Goal: Task Accomplishment & Management: Manage account settings

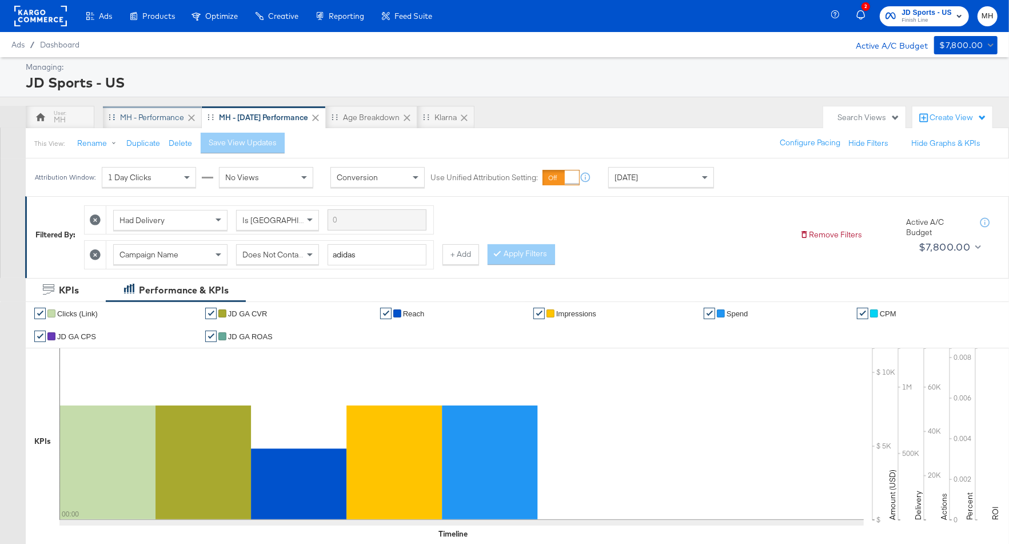
click at [152, 118] on div "MH - Performance" at bounding box center [152, 117] width 64 height 11
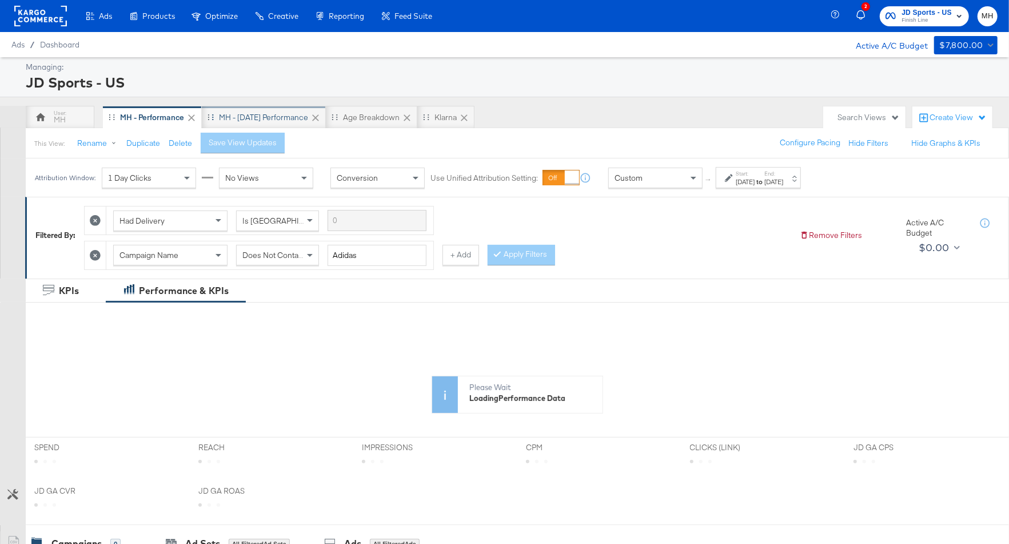
click at [262, 116] on div "MH - [DATE] Performance" at bounding box center [263, 117] width 89 height 11
click at [681, 179] on div "[DATE]" at bounding box center [661, 177] width 105 height 19
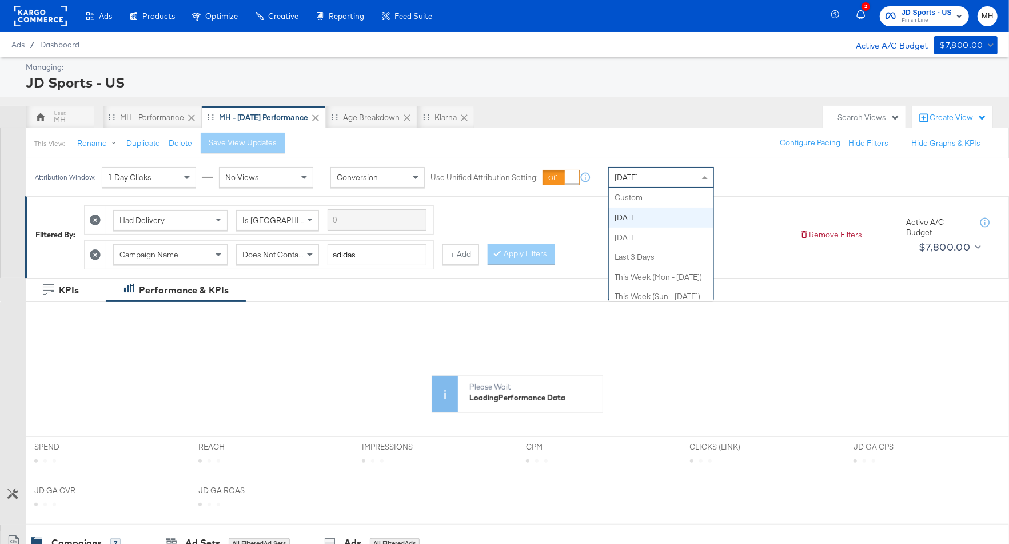
scroll to position [20, 0]
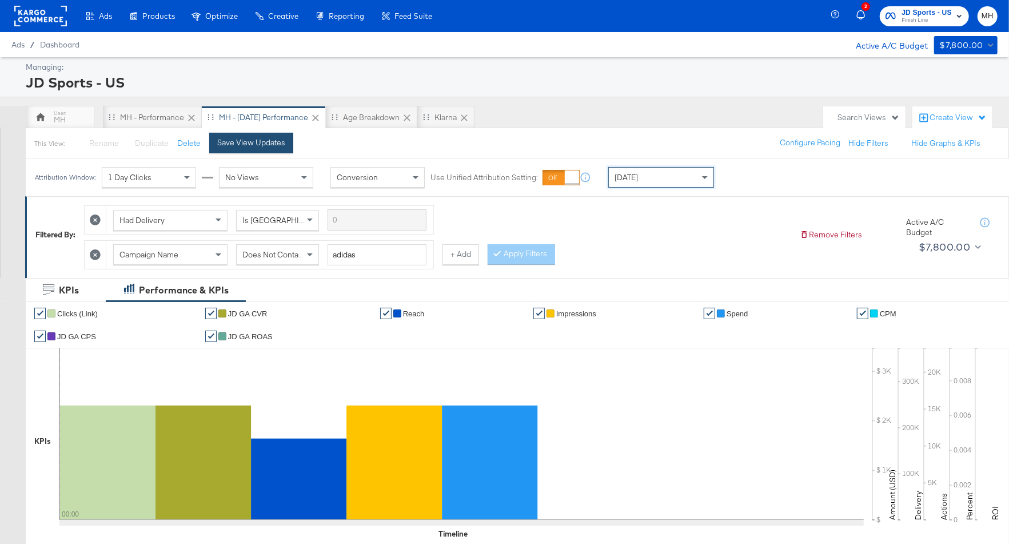
click at [276, 145] on div "Save View Updates" at bounding box center [251, 142] width 68 height 11
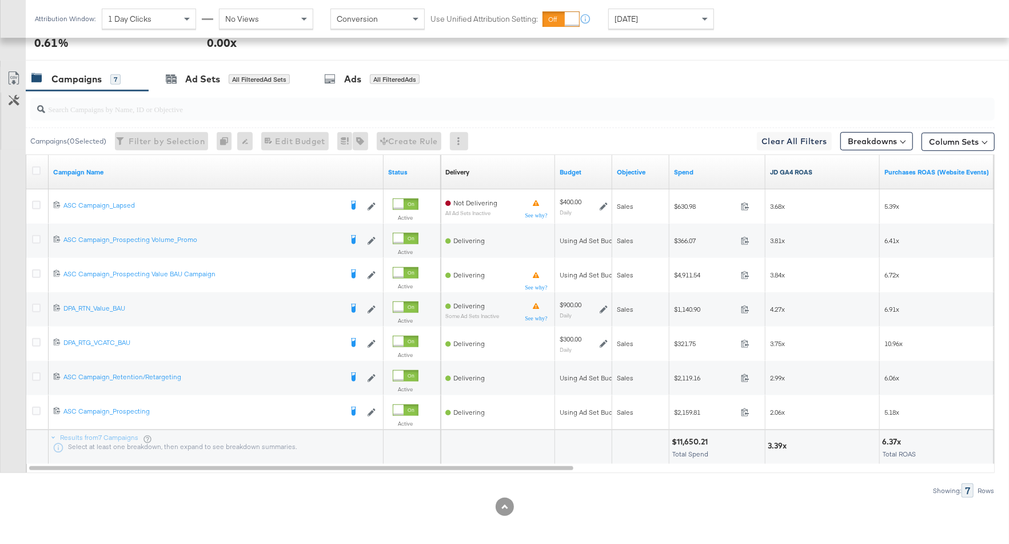
click at [838, 170] on link "JD GA4 ROAS" at bounding box center [822, 172] width 105 height 9
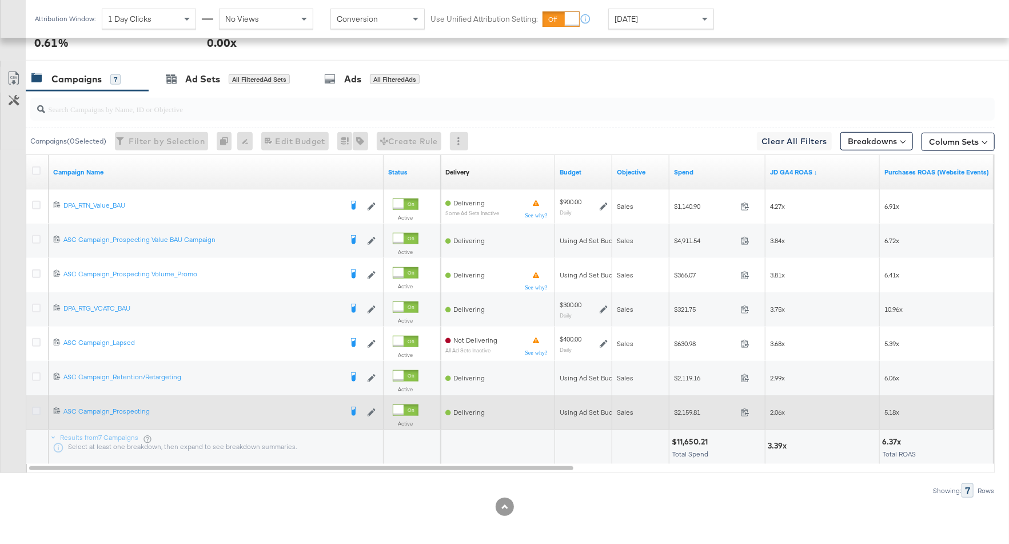
click at [38, 406] on icon at bounding box center [36, 410] width 9 height 9
click at [0, 0] on input "checkbox" at bounding box center [0, 0] width 0 height 0
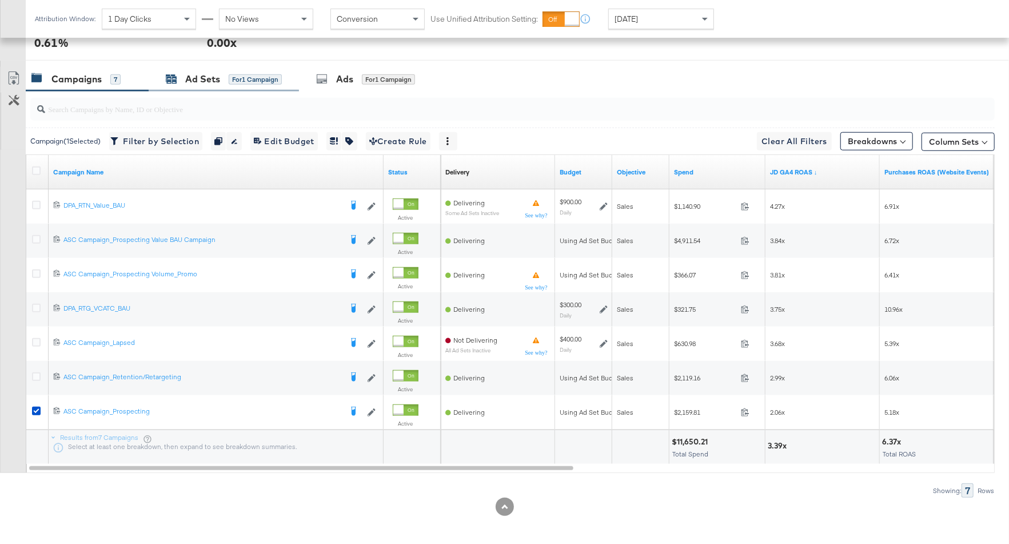
click at [223, 79] on div "Ad Sets for 1 Campaign" at bounding box center [224, 79] width 116 height 13
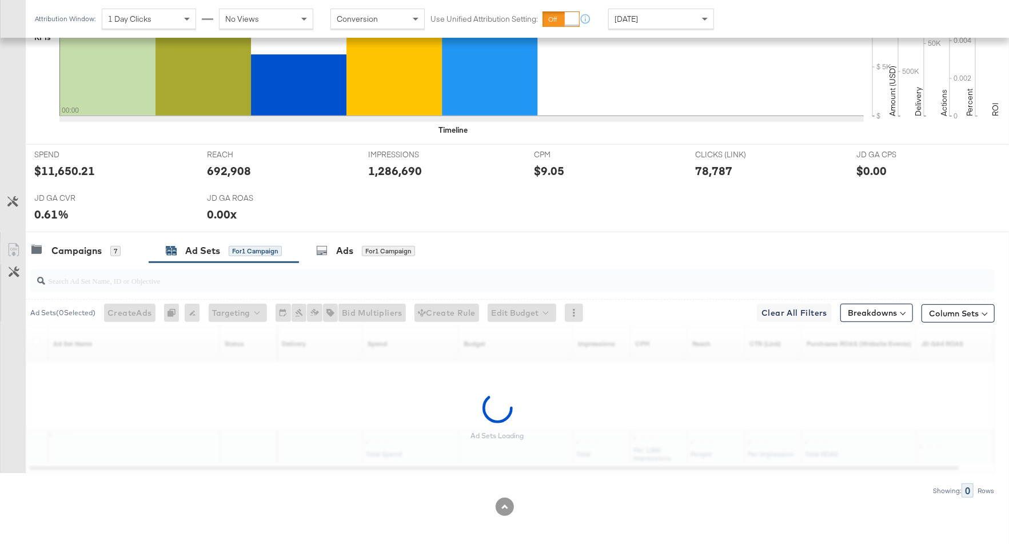
scroll to position [369, 0]
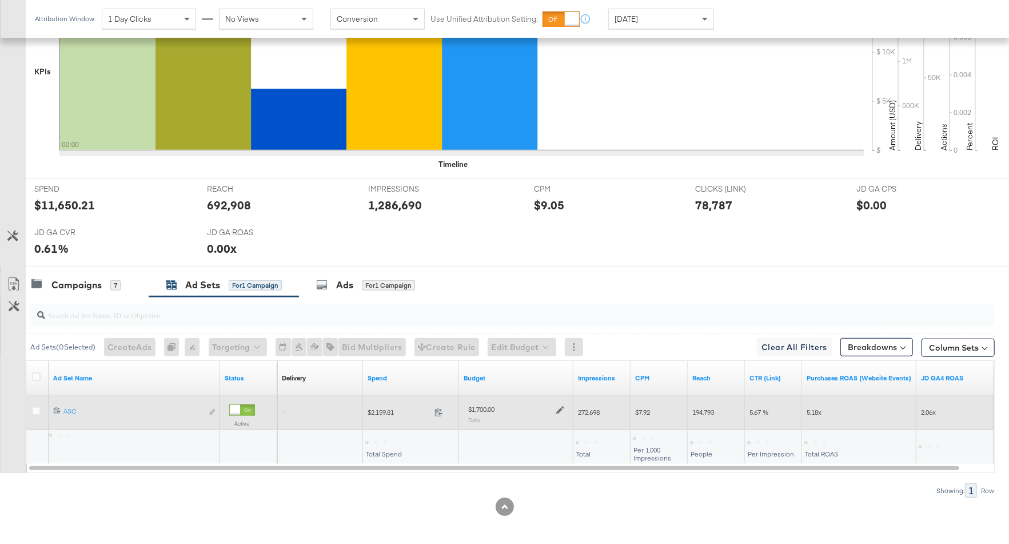
click at [558, 406] on icon at bounding box center [560, 410] width 8 height 8
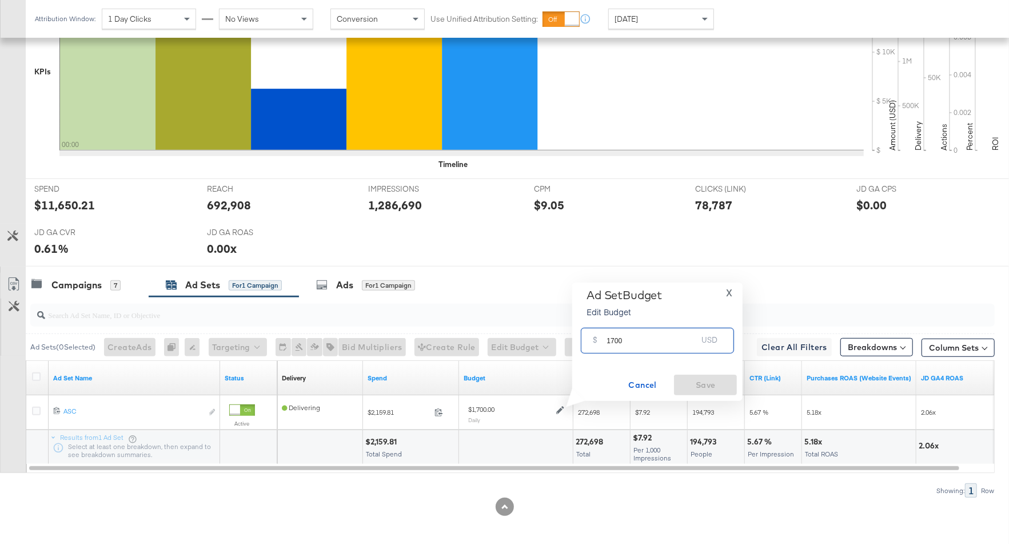
drag, startPoint x: 626, startPoint y: 340, endPoint x: 601, endPoint y: 341, distance: 25.2
click at [601, 341] on div "$ 1700 USD" at bounding box center [657, 341] width 153 height 26
type input "1200"
click at [702, 381] on span "Save" at bounding box center [706, 385] width 54 height 14
click at [101, 279] on div "Campaigns" at bounding box center [76, 284] width 50 height 13
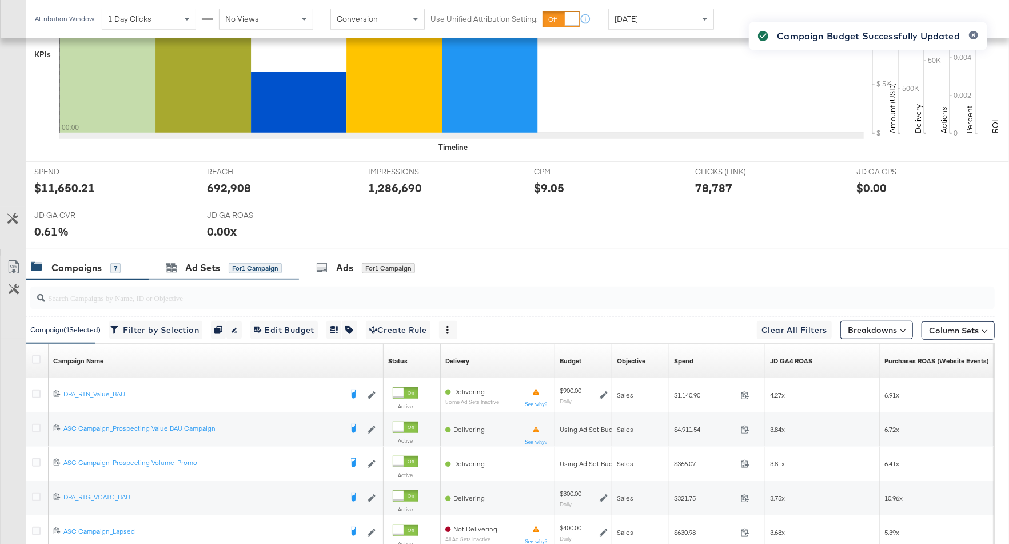
scroll to position [575, 0]
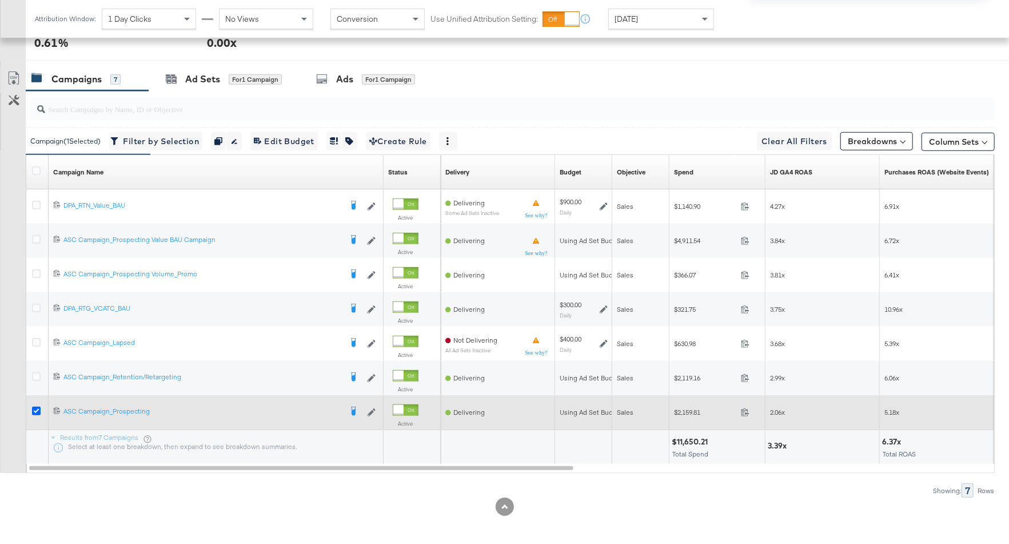
click at [33, 407] on icon at bounding box center [36, 410] width 9 height 9
click at [0, 0] on input "checkbox" at bounding box center [0, 0] width 0 height 0
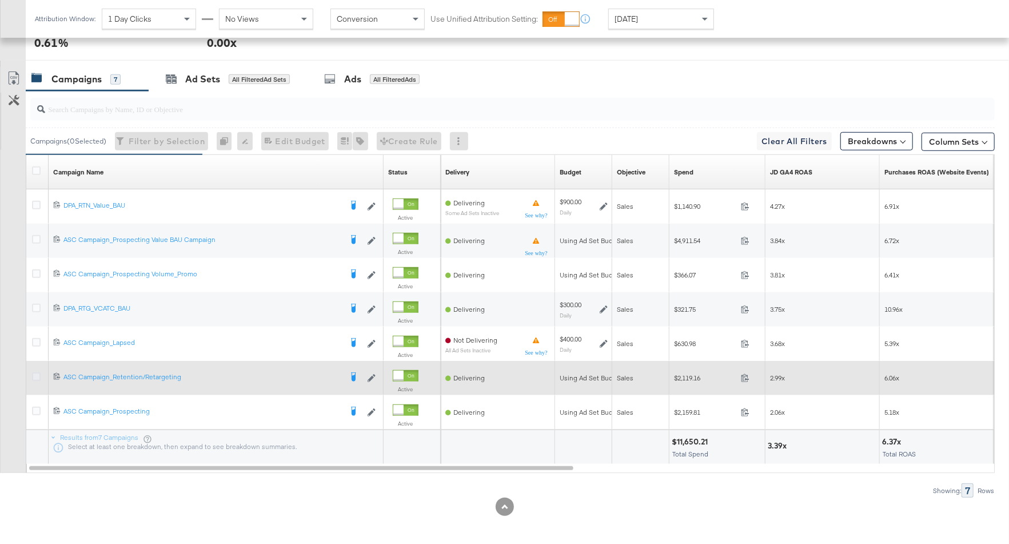
click at [34, 372] on icon at bounding box center [36, 376] width 9 height 9
click at [0, 0] on input "checkbox" at bounding box center [0, 0] width 0 height 0
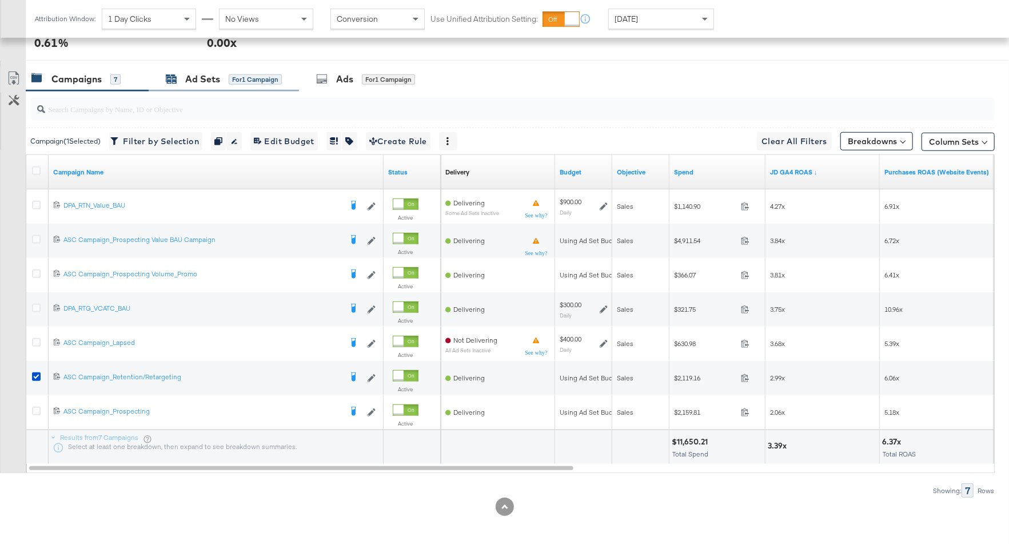
click at [190, 73] on div "Ad Sets" at bounding box center [202, 79] width 35 height 13
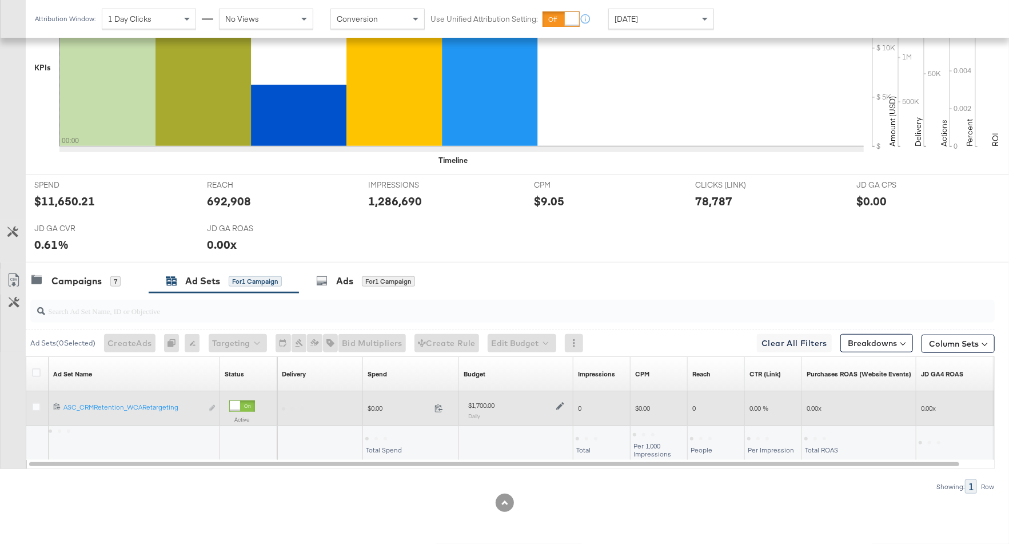
scroll to position [369, 0]
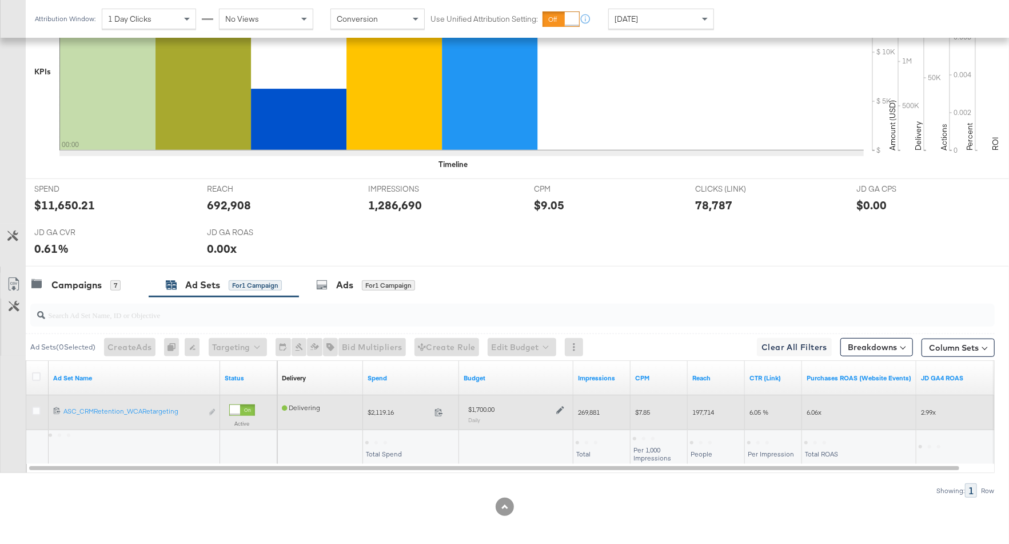
click at [559, 406] on icon at bounding box center [560, 410] width 8 height 8
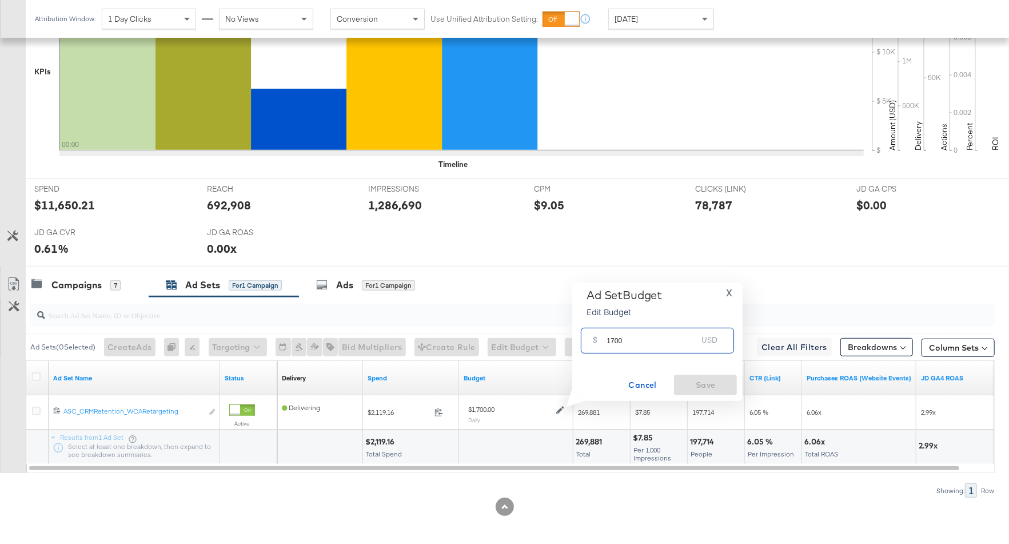
drag, startPoint x: 631, startPoint y: 342, endPoint x: 592, endPoint y: 342, distance: 38.9
click at [592, 342] on div "$ 1700 USD" at bounding box center [657, 341] width 153 height 26
drag, startPoint x: 622, startPoint y: 342, endPoint x: 596, endPoint y: 342, distance: 25.7
click at [596, 342] on div "$ 1300 USD" at bounding box center [657, 341] width 153 height 26
type input "1400"
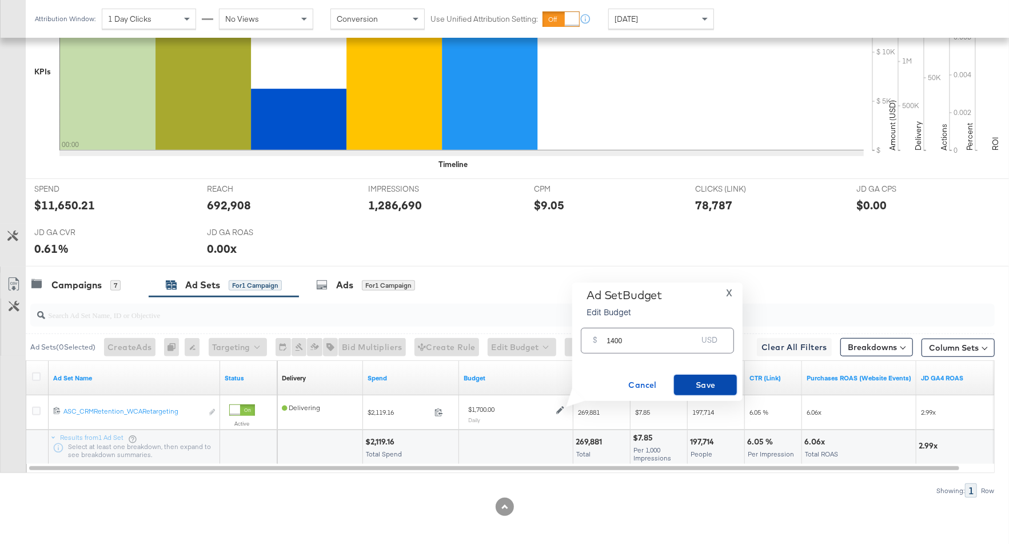
click at [696, 386] on span "Save" at bounding box center [706, 385] width 54 height 14
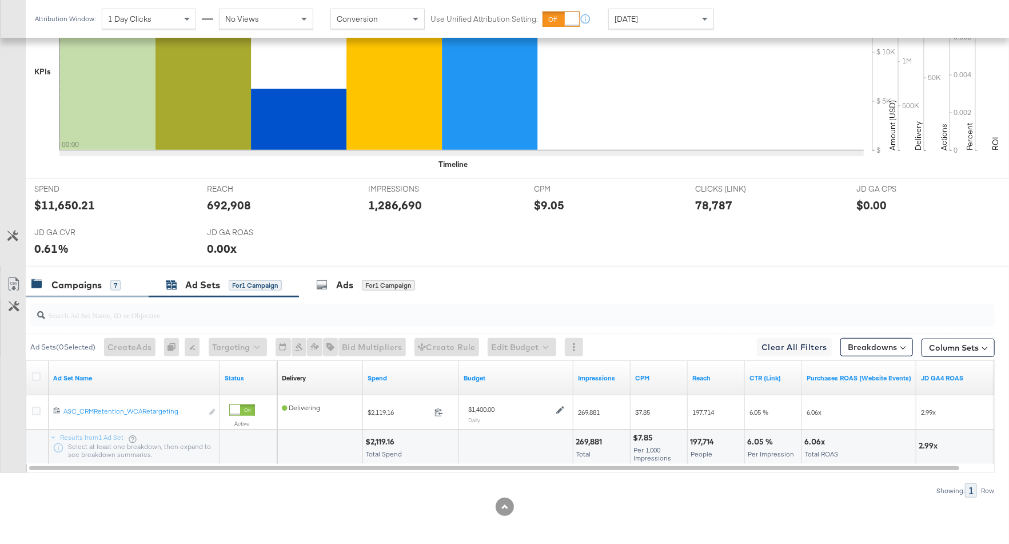
click at [65, 273] on div "Campaigns 7" at bounding box center [87, 285] width 123 height 25
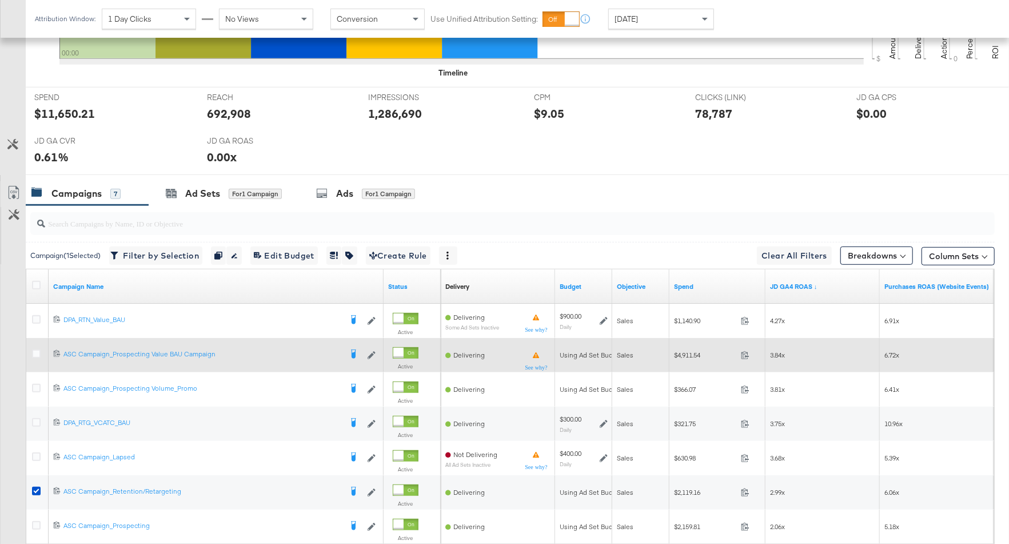
scroll to position [575, 0]
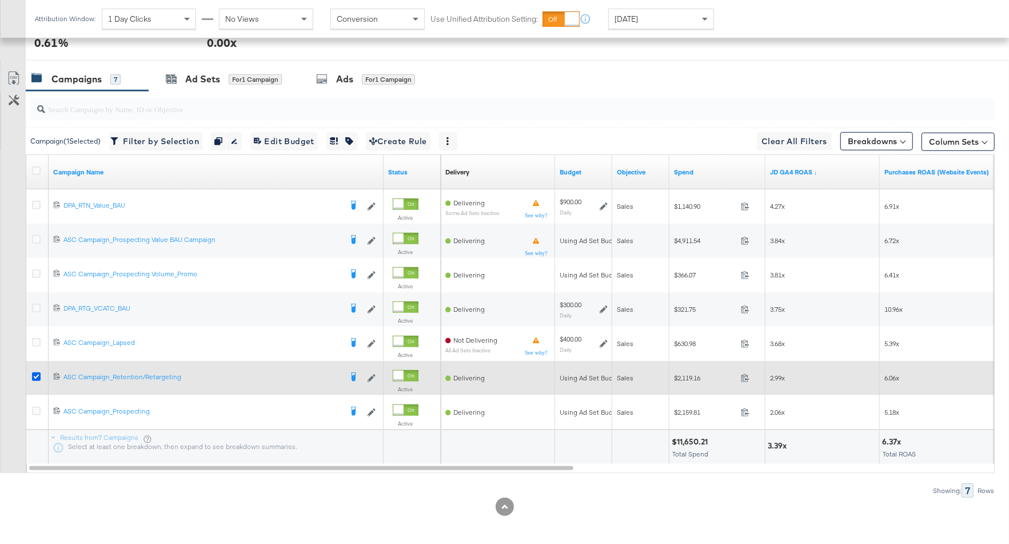
click at [33, 372] on icon at bounding box center [36, 376] width 9 height 9
click at [0, 0] on input "checkbox" at bounding box center [0, 0] width 0 height 0
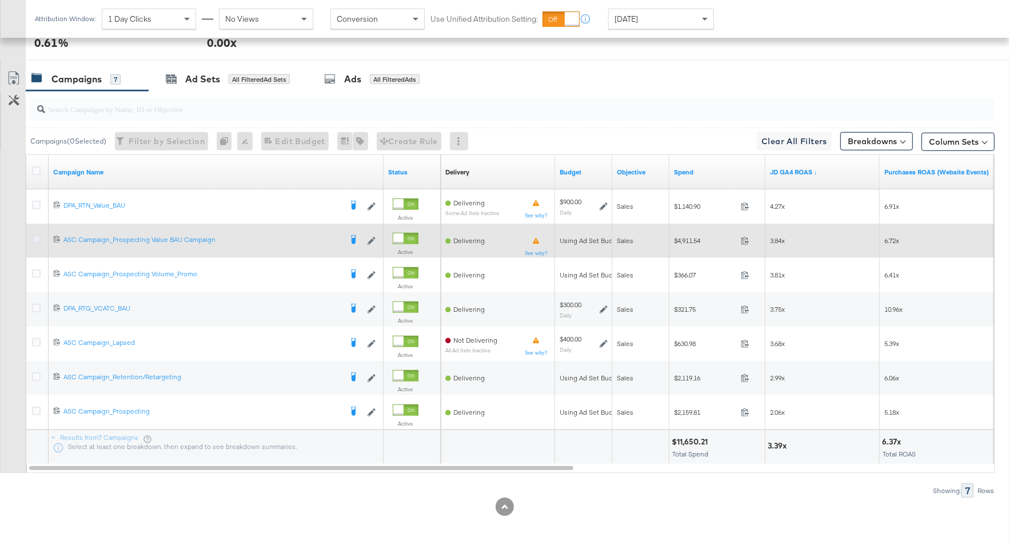
click at [37, 235] on icon at bounding box center [36, 239] width 9 height 9
click at [0, 0] on input "checkbox" at bounding box center [0, 0] width 0 height 0
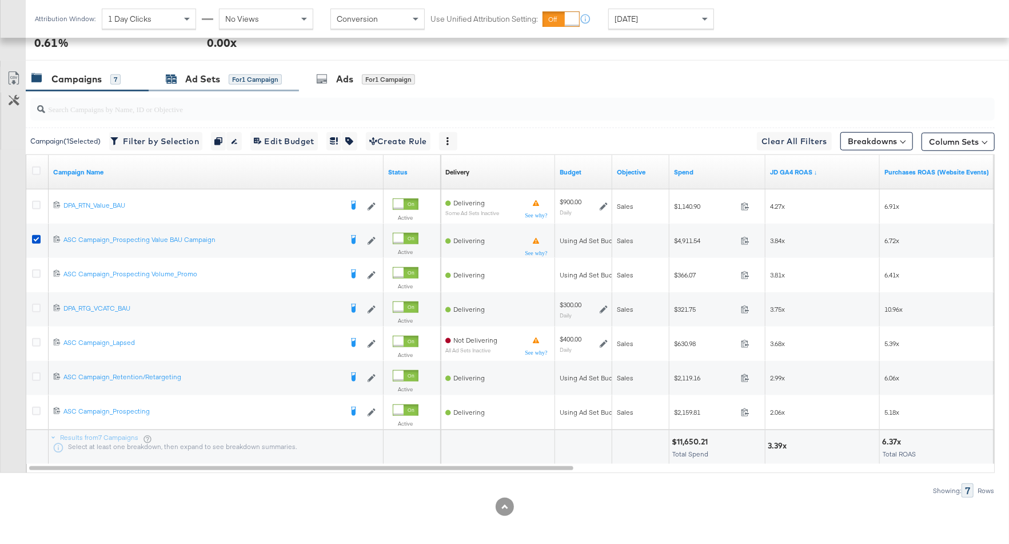
click at [261, 76] on div "for 1 Campaign" at bounding box center [255, 79] width 53 height 10
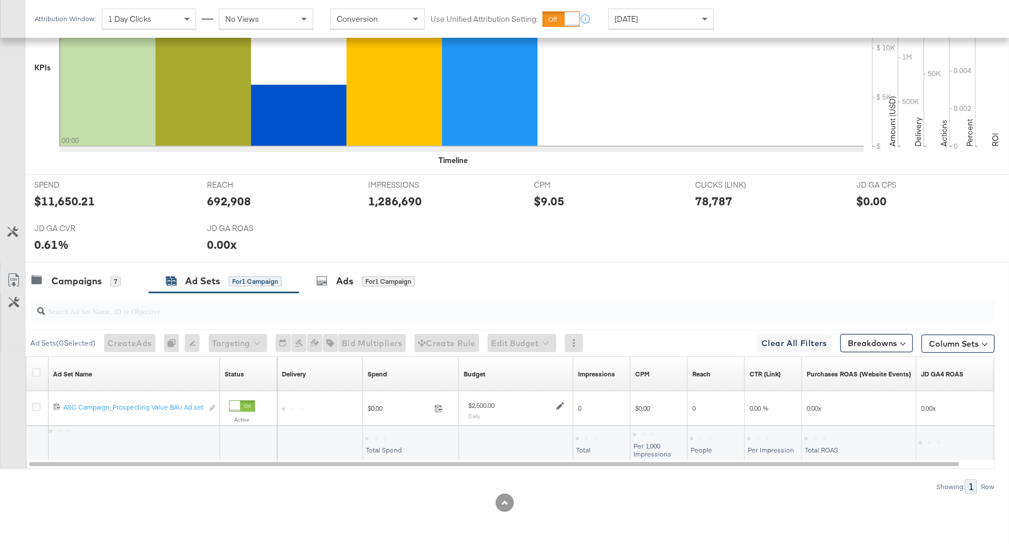
scroll to position [369, 0]
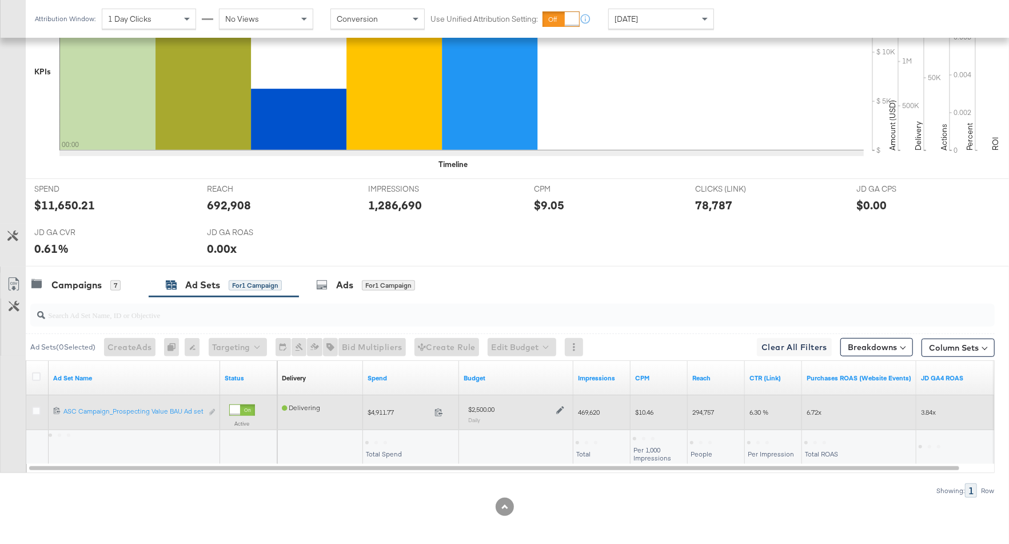
click at [558, 406] on icon at bounding box center [560, 410] width 8 height 8
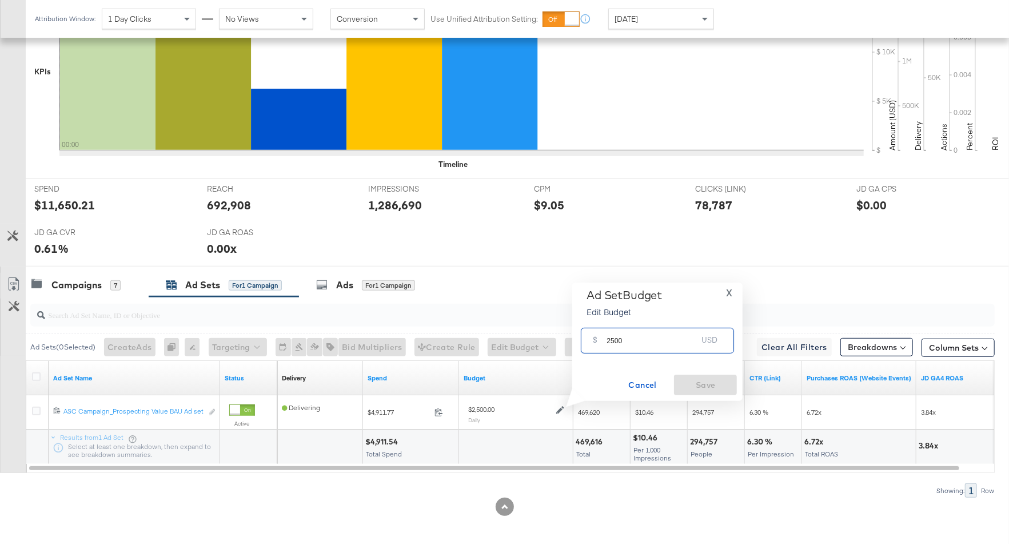
drag, startPoint x: 627, startPoint y: 342, endPoint x: 592, endPoint y: 342, distance: 34.9
click at [592, 342] on div "$ 2500 USD" at bounding box center [657, 341] width 153 height 26
type input "1800"
click at [696, 378] on button "Save" at bounding box center [705, 384] width 63 height 21
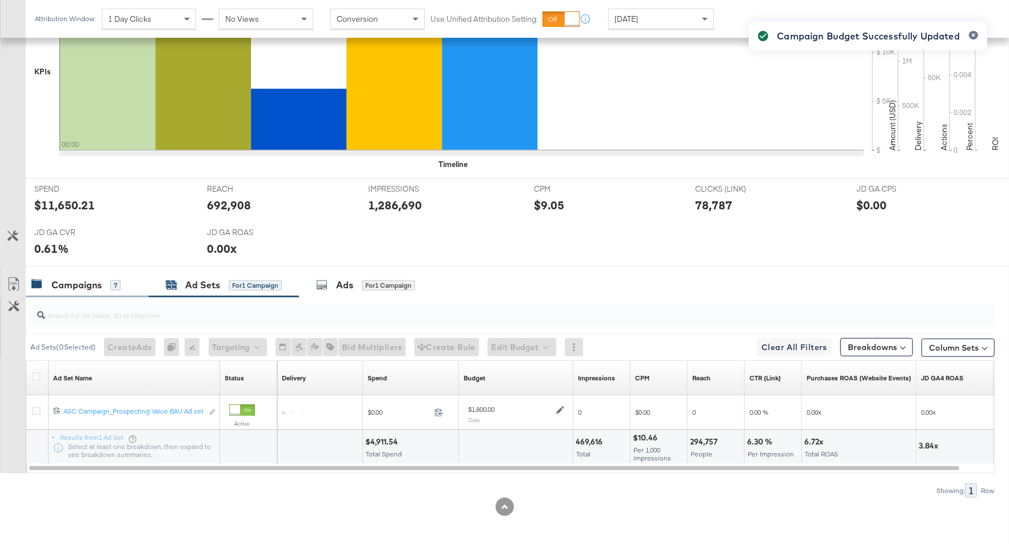
click at [97, 281] on div "Campaigns" at bounding box center [76, 284] width 50 height 13
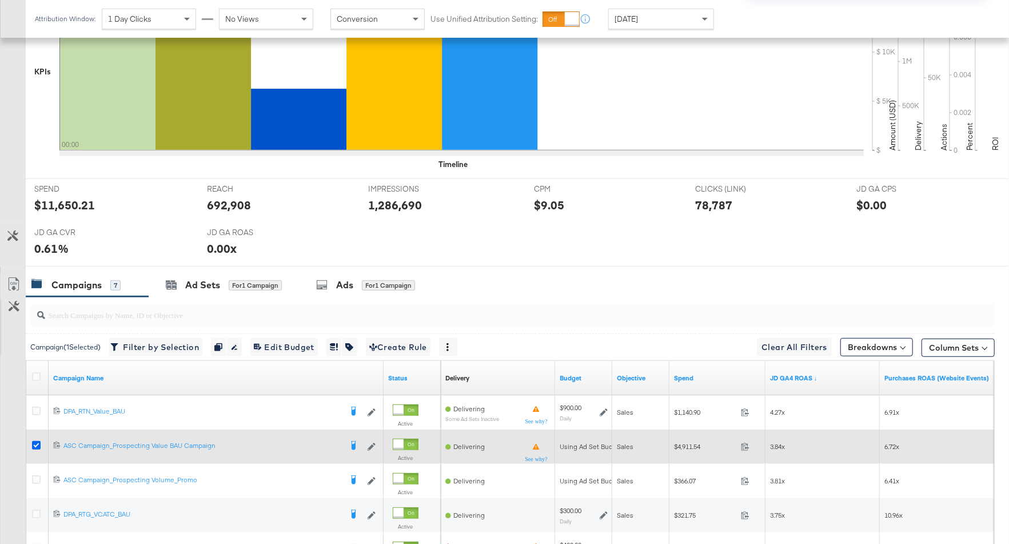
click at [34, 441] on icon at bounding box center [36, 445] width 9 height 9
click at [0, 0] on input "checkbox" at bounding box center [0, 0] width 0 height 0
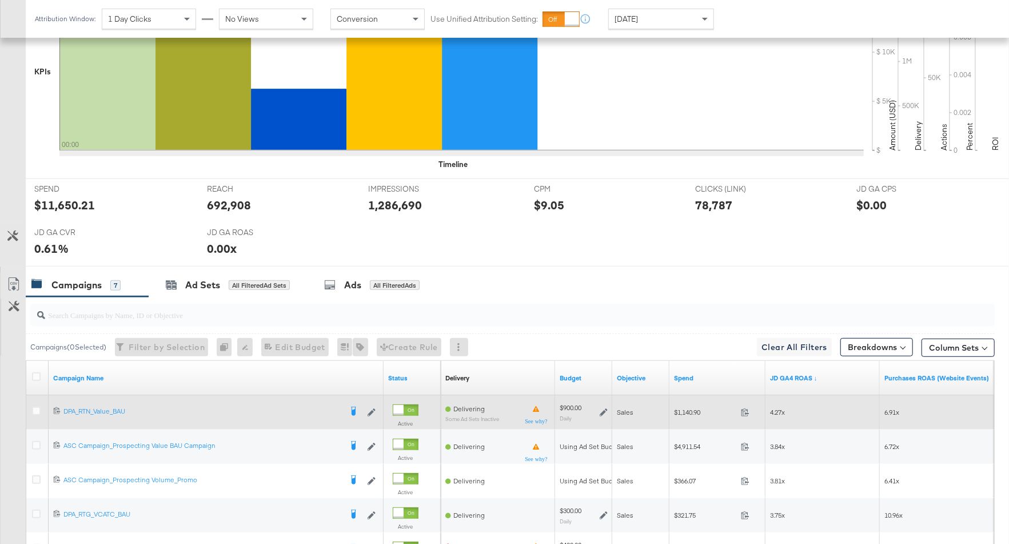
click at [602, 408] on icon at bounding box center [604, 412] width 8 height 8
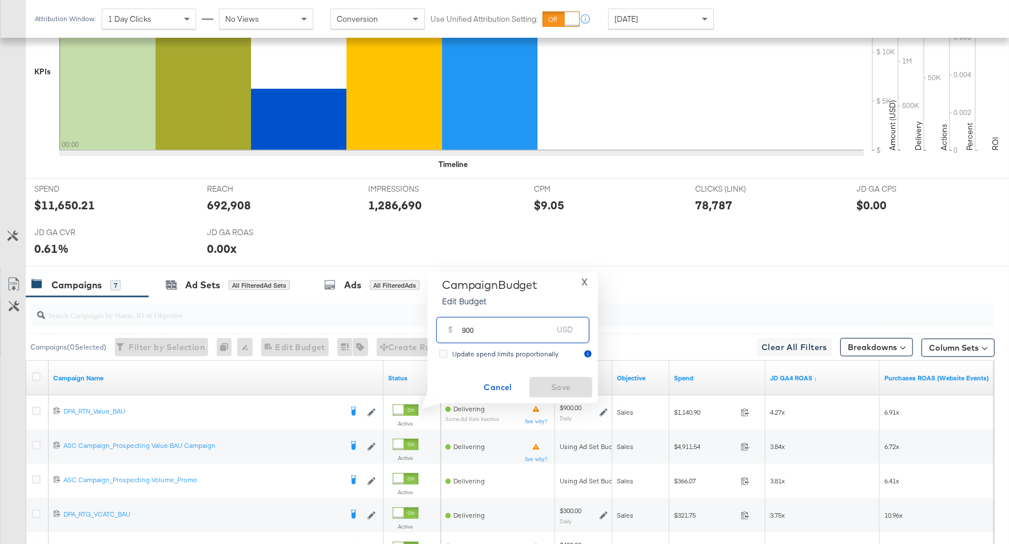
drag, startPoint x: 477, startPoint y: 332, endPoint x: 449, endPoint y: 329, distance: 28.2
click at [448, 329] on div "$ 900 USD" at bounding box center [512, 330] width 153 height 26
type input "1500"
click at [554, 380] on span "Save" at bounding box center [561, 387] width 54 height 14
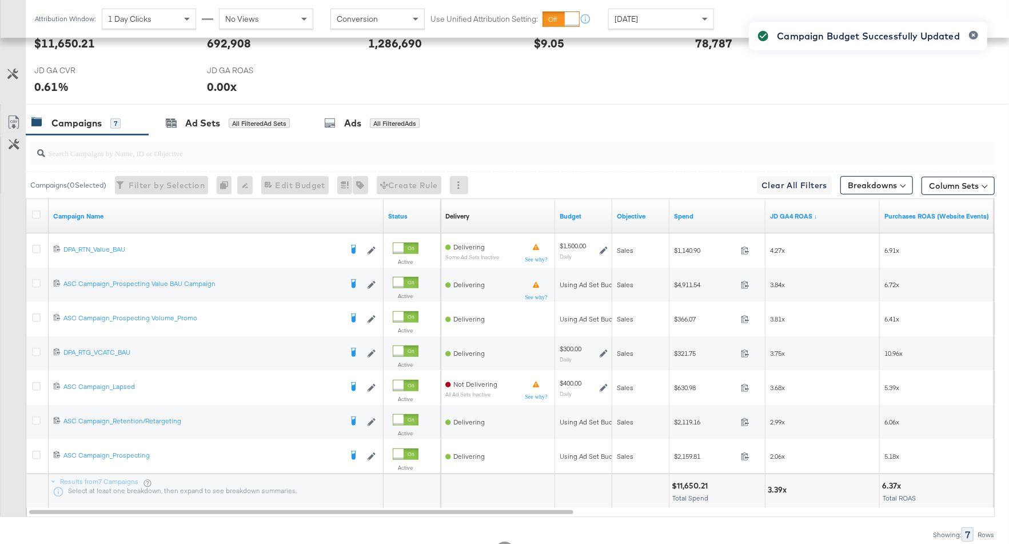
scroll to position [575, 0]
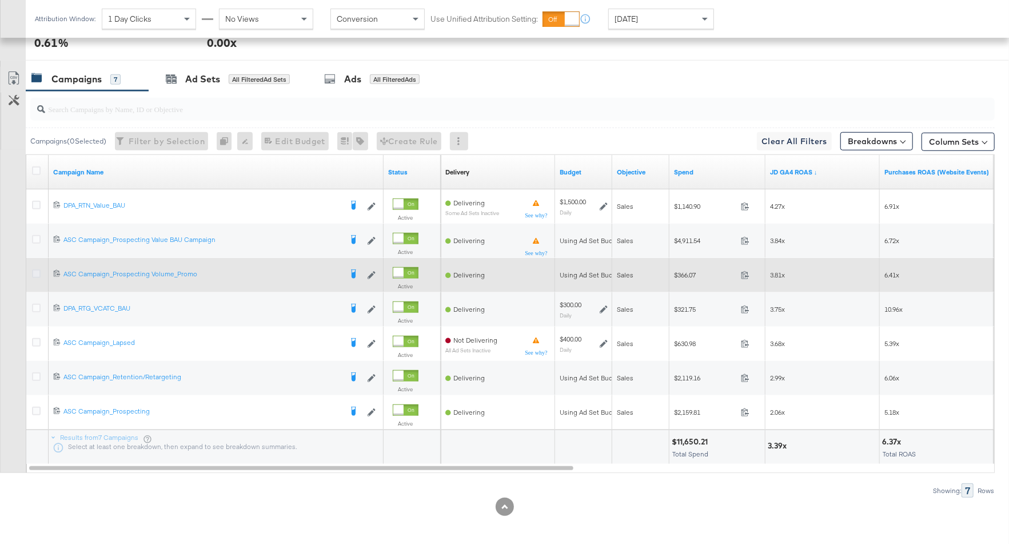
click at [37, 269] on icon at bounding box center [36, 273] width 9 height 9
click at [0, 0] on input "checkbox" at bounding box center [0, 0] width 0 height 0
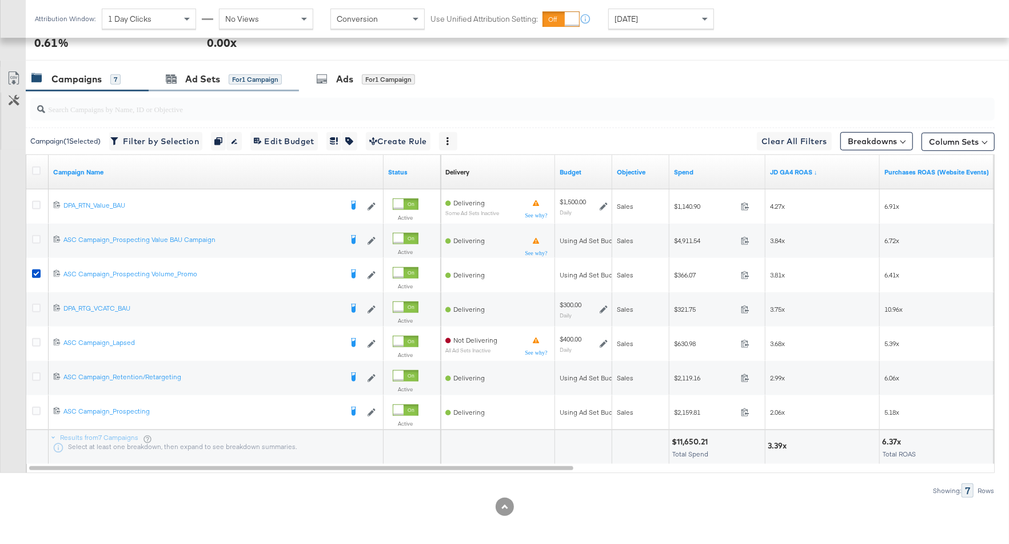
click at [219, 83] on div "Ad Sets for 1 Campaign" at bounding box center [224, 79] width 150 height 25
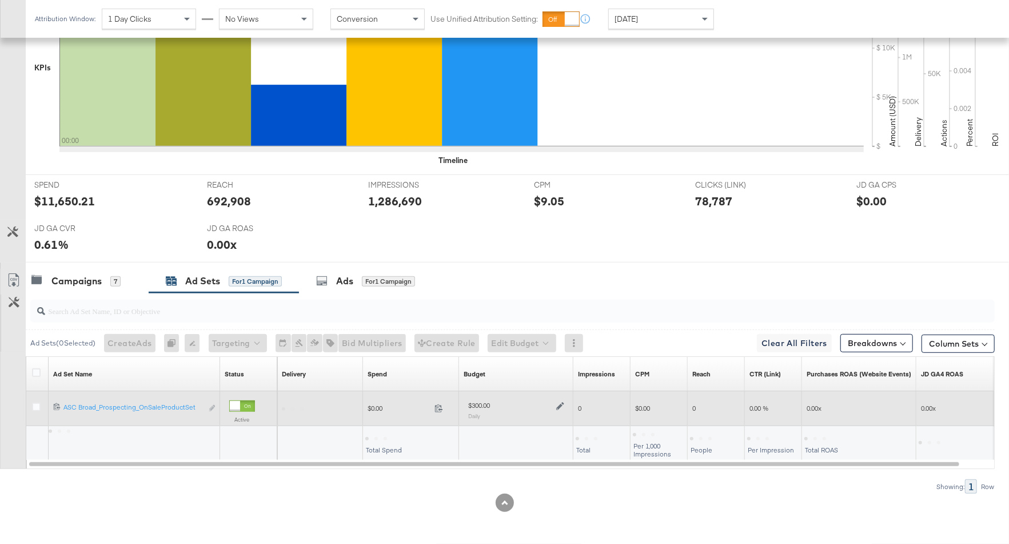
scroll to position [369, 0]
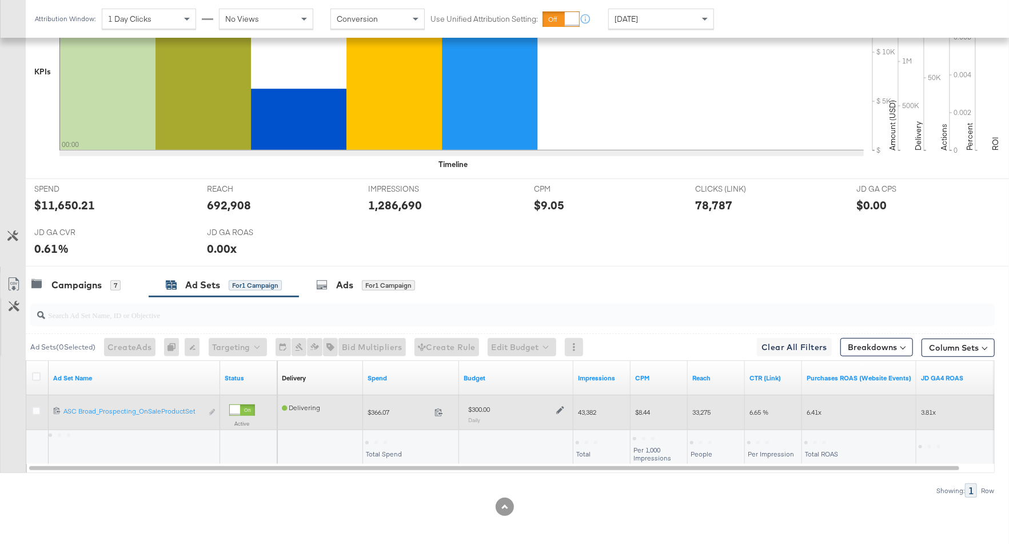
click at [555, 404] on div at bounding box center [558, 409] width 11 height 10
click at [563, 408] on icon at bounding box center [560, 410] width 8 height 8
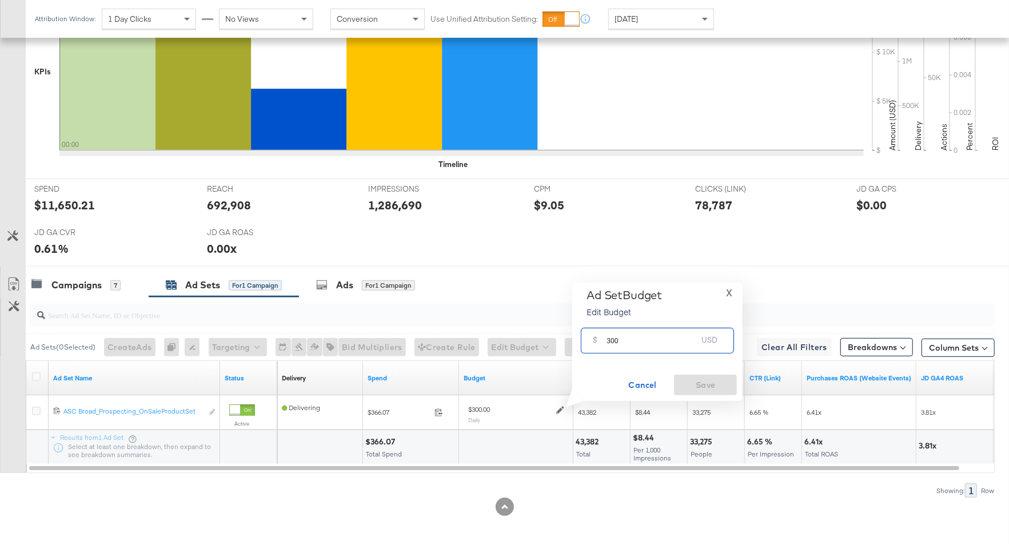
drag, startPoint x: 625, startPoint y: 344, endPoint x: 597, endPoint y: 343, distance: 28.0
click at [597, 343] on div "$ 300 USD" at bounding box center [657, 341] width 153 height 26
type input "500"
click at [701, 390] on span "Save" at bounding box center [706, 385] width 54 height 14
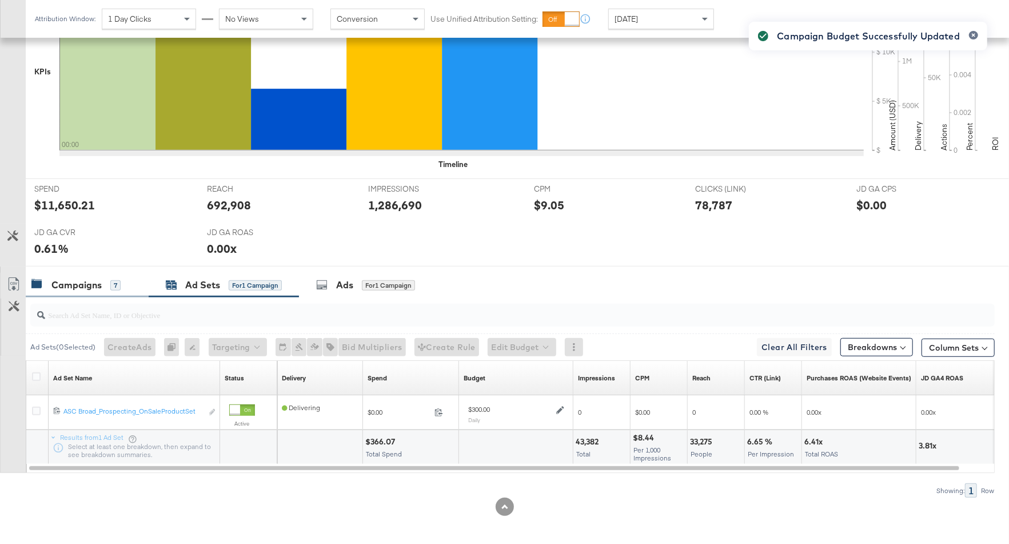
click at [107, 289] on div "Campaigns 7" at bounding box center [87, 285] width 123 height 25
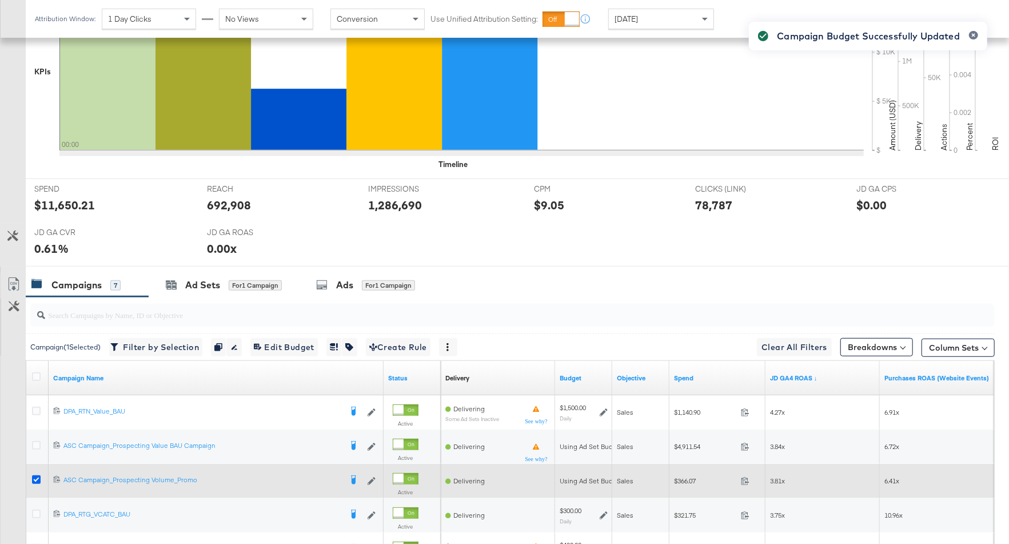
click at [36, 475] on icon at bounding box center [36, 479] width 9 height 9
click at [0, 0] on input "checkbox" at bounding box center [0, 0] width 0 height 0
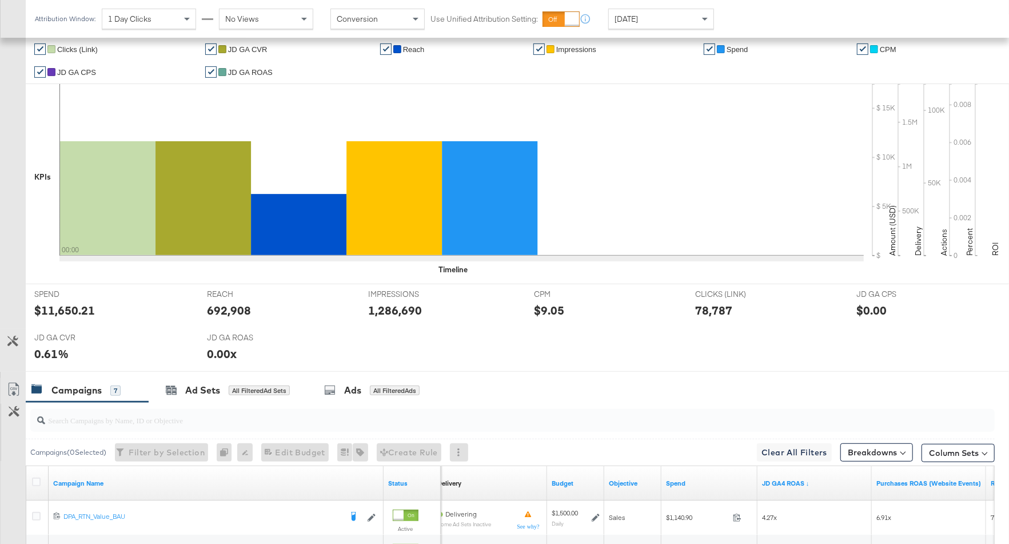
scroll to position [575, 0]
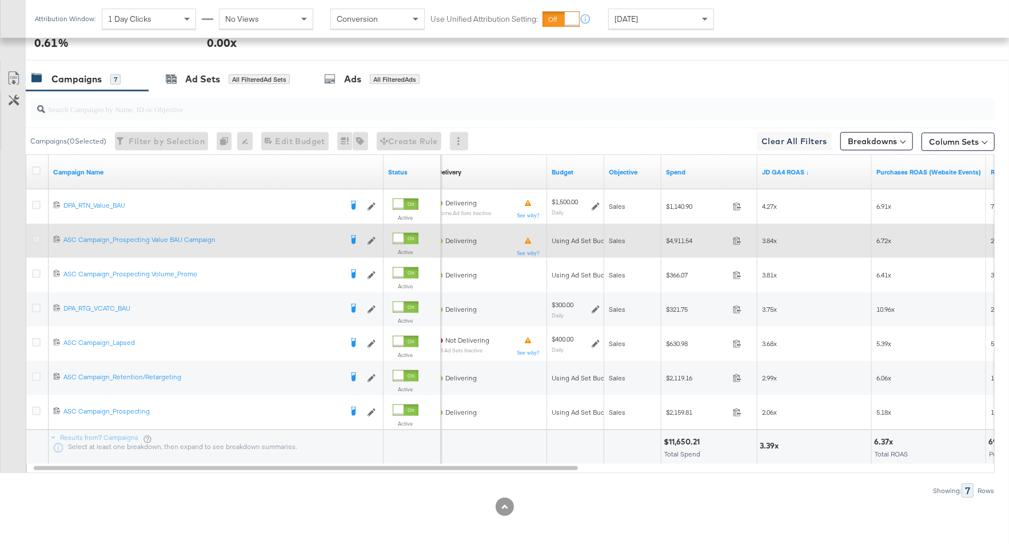
click at [35, 235] on icon at bounding box center [36, 239] width 9 height 9
click at [0, 0] on input "checkbox" at bounding box center [0, 0] width 0 height 0
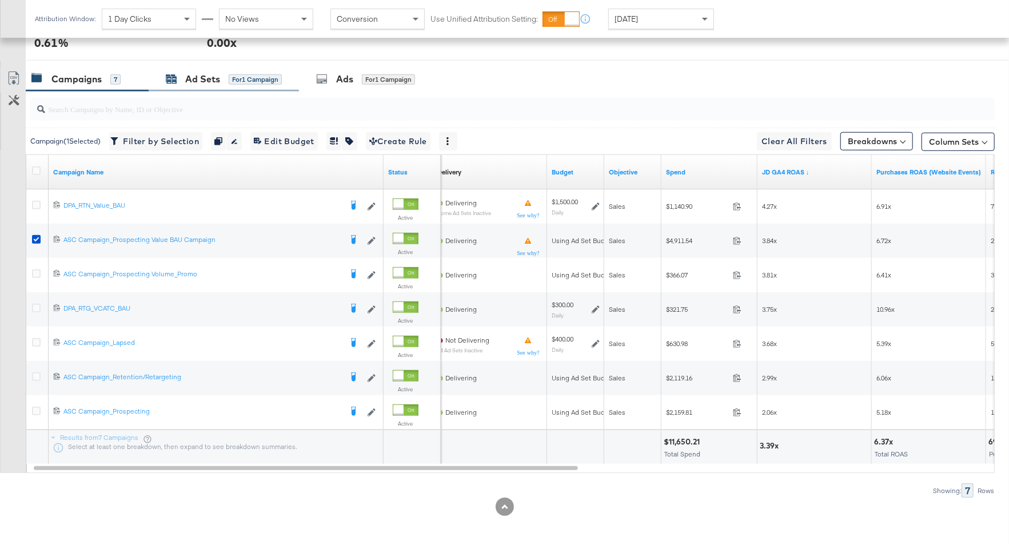
click at [244, 81] on div "Ad Sets for 1 Campaign" at bounding box center [224, 79] width 116 height 13
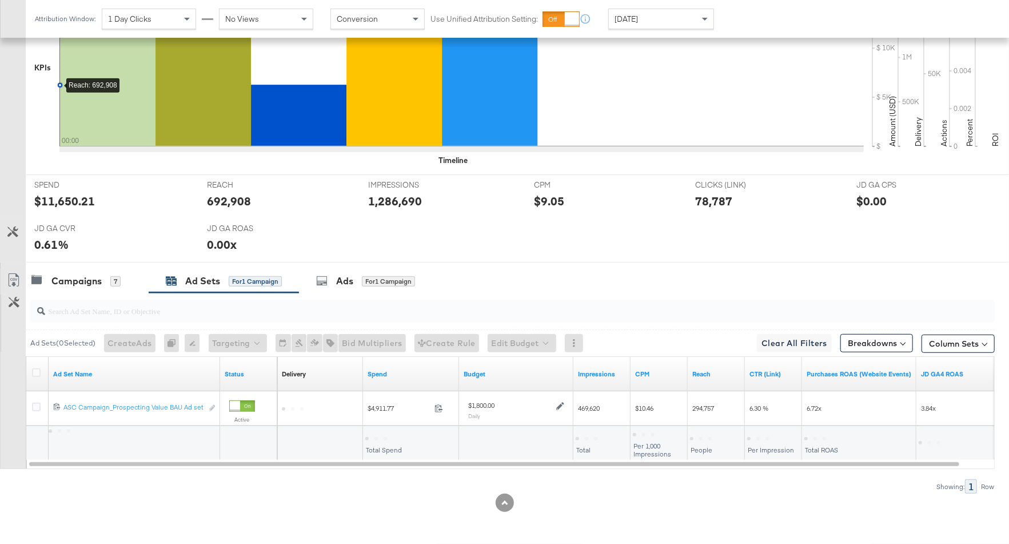
scroll to position [369, 0]
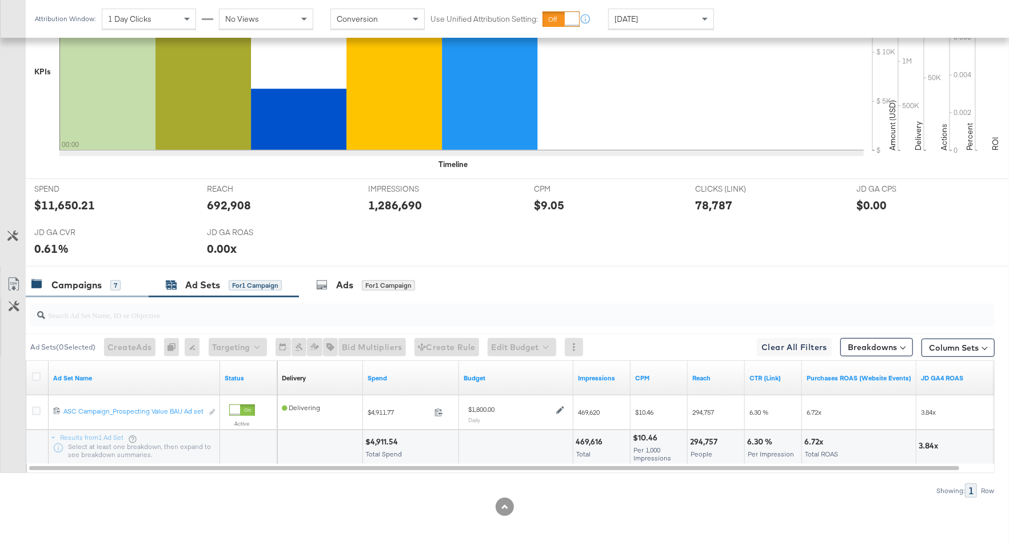
click at [95, 288] on div "Campaigns 7" at bounding box center [87, 285] width 123 height 25
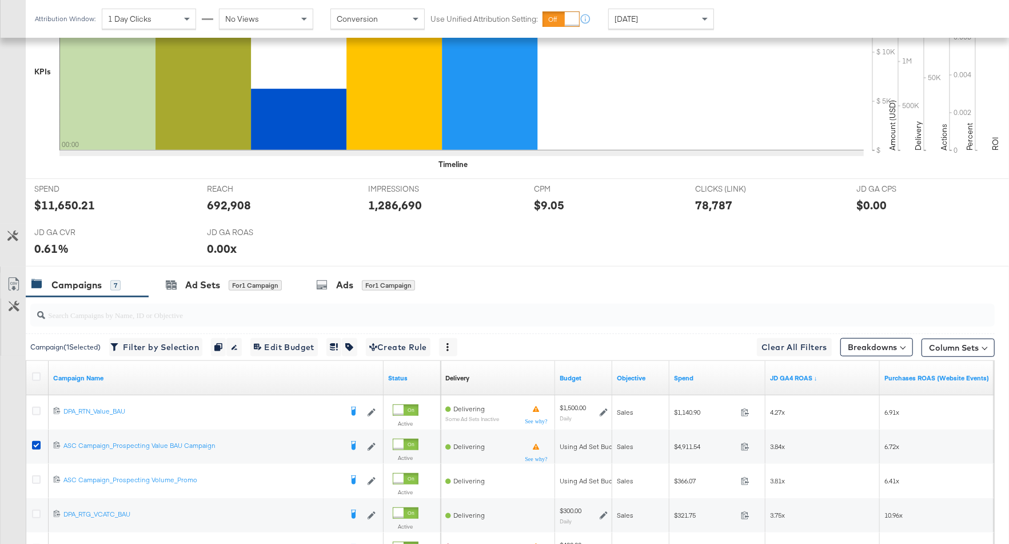
scroll to position [575, 0]
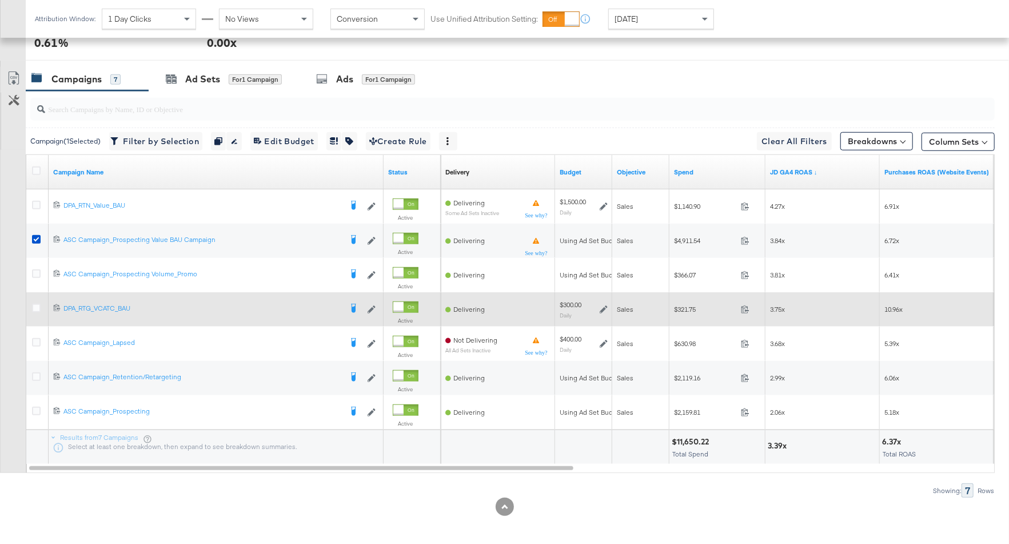
click at [604, 305] on icon at bounding box center [604, 309] width 8 height 8
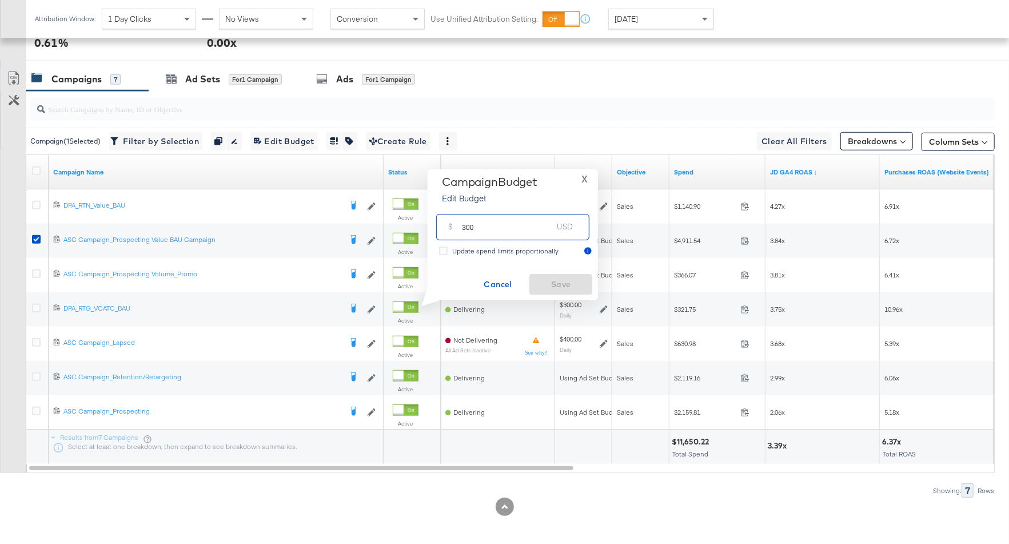
drag, startPoint x: 478, startPoint y: 229, endPoint x: 459, endPoint y: 229, distance: 18.9
click at [459, 229] on div "$ 300 USD" at bounding box center [512, 227] width 153 height 26
type input "500"
click at [566, 293] on button "Save" at bounding box center [560, 284] width 63 height 21
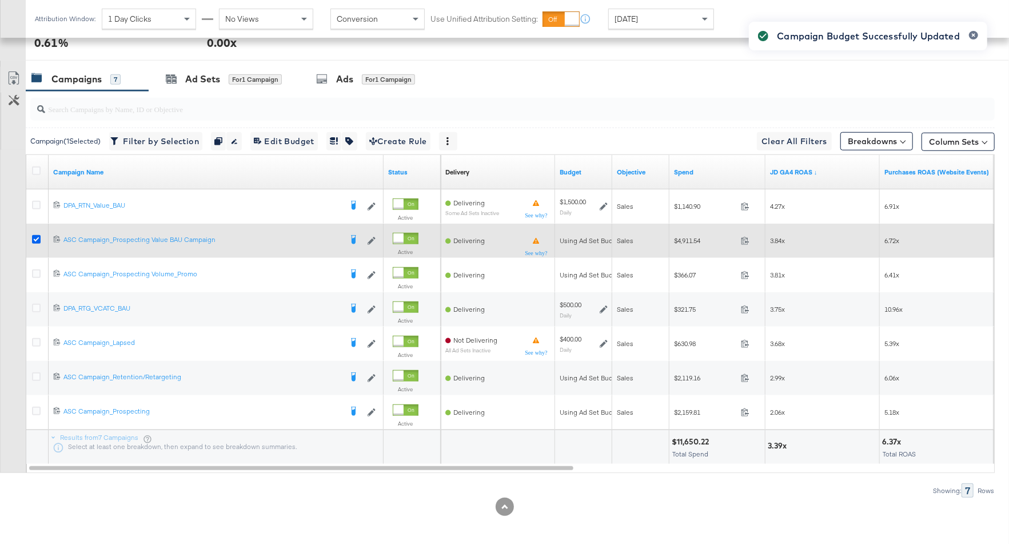
click at [37, 235] on icon at bounding box center [36, 239] width 9 height 9
click at [0, 0] on input "checkbox" at bounding box center [0, 0] width 0 height 0
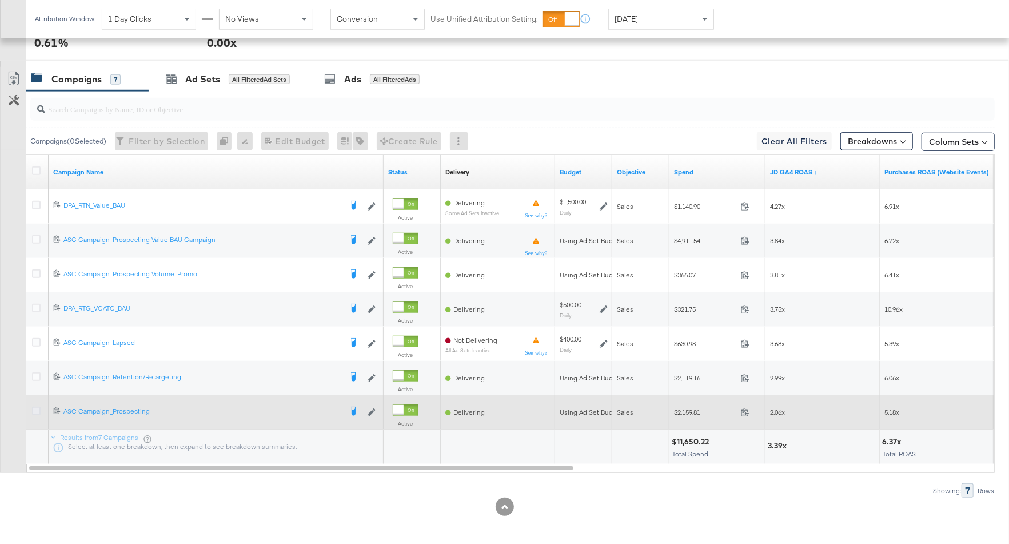
click at [37, 406] on icon at bounding box center [36, 410] width 9 height 9
click at [0, 0] on input "checkbox" at bounding box center [0, 0] width 0 height 0
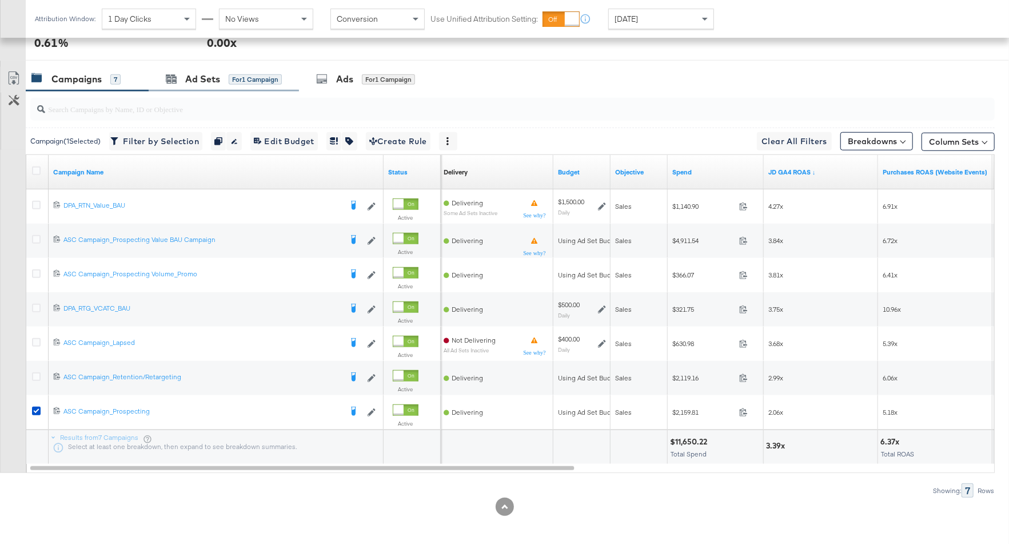
click at [234, 85] on div "Ad Sets for 1 Campaign" at bounding box center [224, 79] width 150 height 25
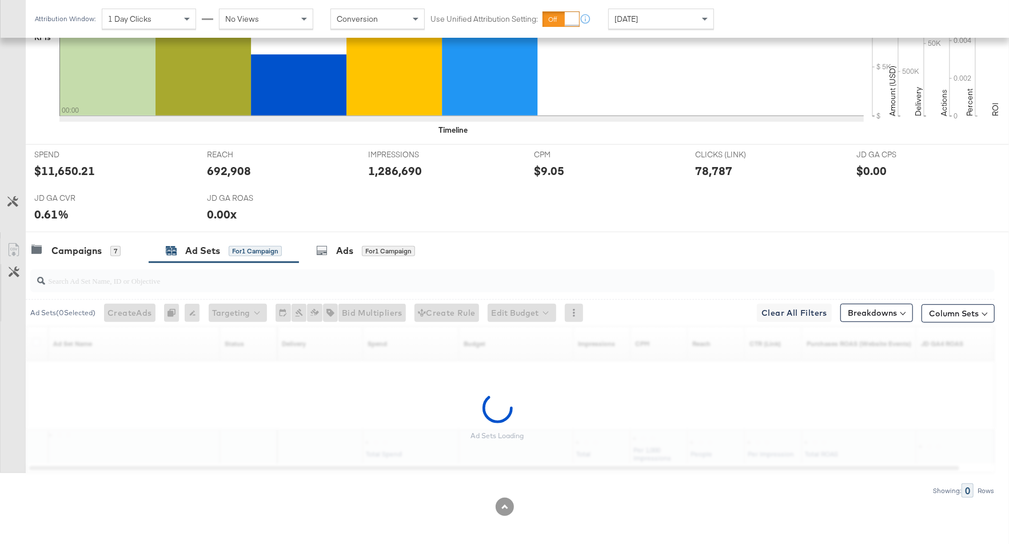
scroll to position [369, 0]
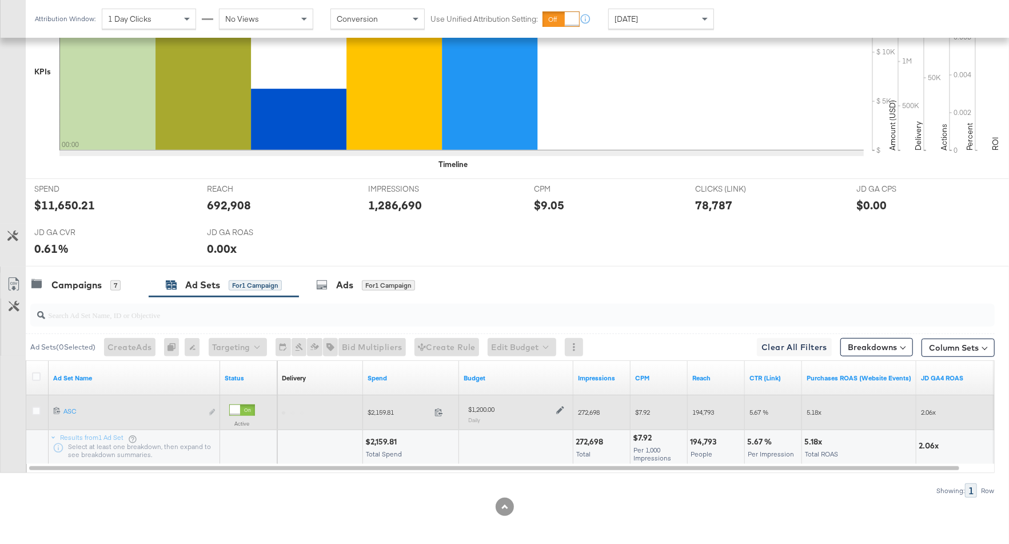
click at [561, 406] on icon at bounding box center [560, 410] width 8 height 8
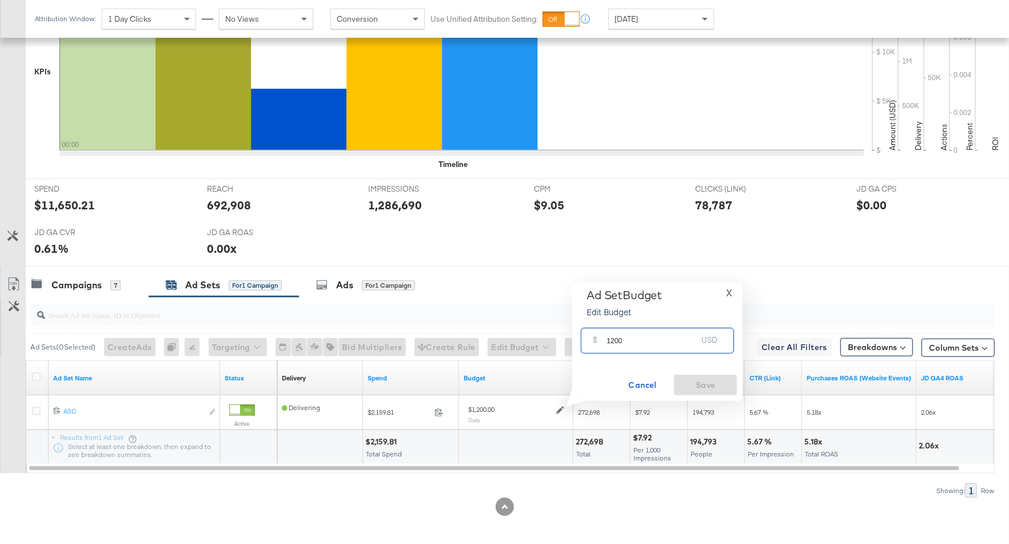
drag, startPoint x: 623, startPoint y: 343, endPoint x: 593, endPoint y: 342, distance: 30.3
click at [592, 341] on div "$ 1200 USD" at bounding box center [657, 341] width 153 height 26
type input "1000"
click at [711, 383] on span "Save" at bounding box center [706, 385] width 54 height 14
click at [82, 278] on div "Campaigns" at bounding box center [76, 284] width 50 height 13
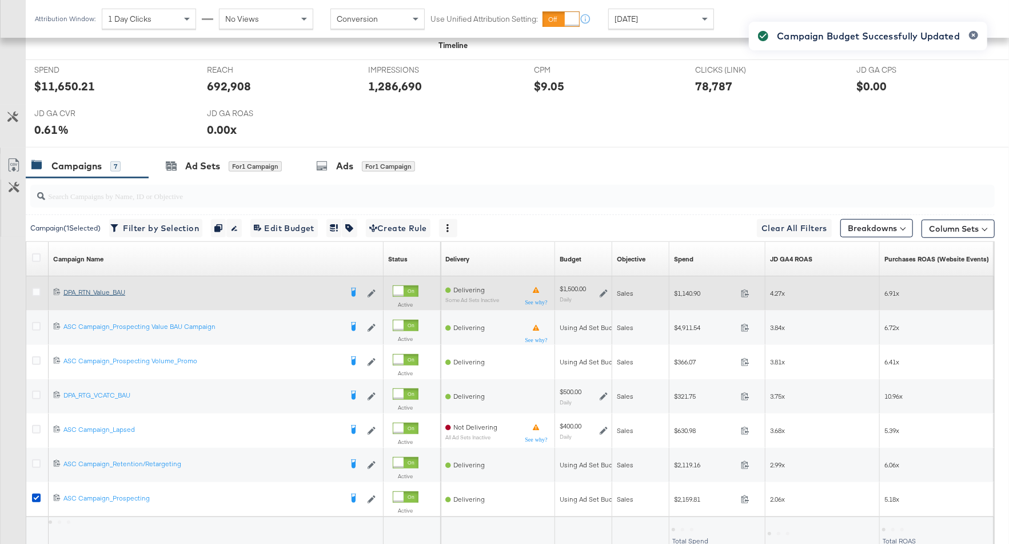
scroll to position [508, 0]
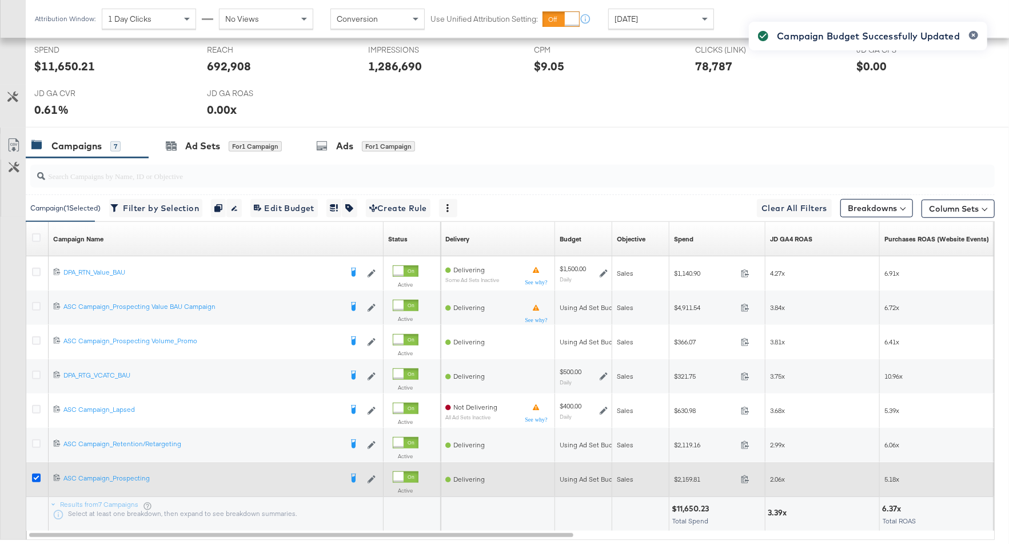
click at [38, 474] on icon at bounding box center [36, 477] width 9 height 9
click at [0, 0] on input "checkbox" at bounding box center [0, 0] width 0 height 0
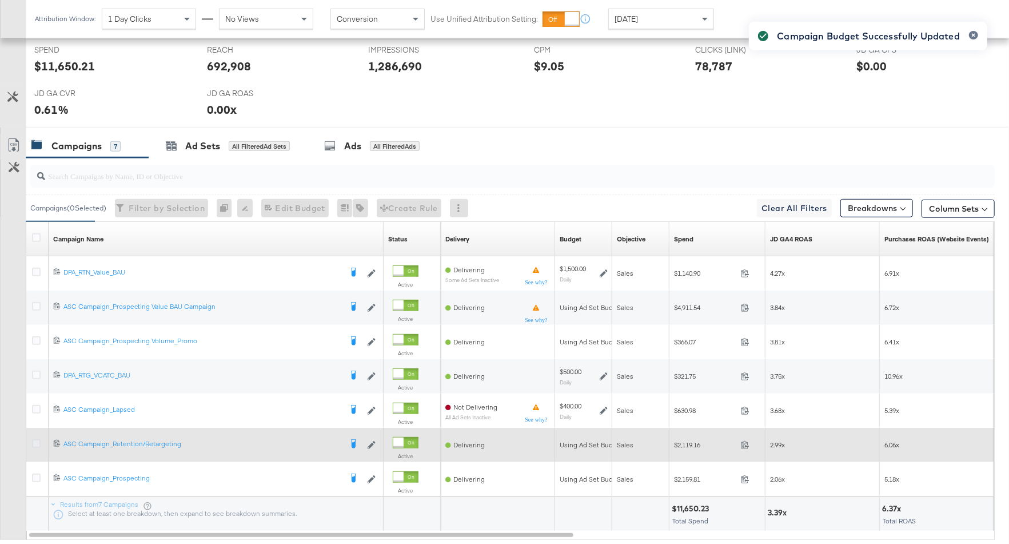
click at [36, 441] on icon at bounding box center [36, 443] width 9 height 9
click at [0, 0] on input "checkbox" at bounding box center [0, 0] width 0 height 0
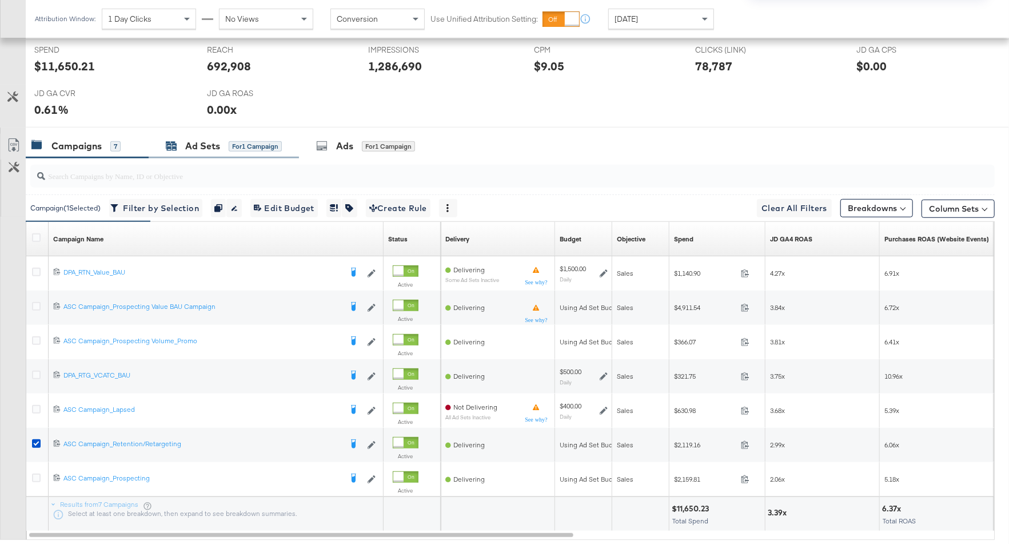
click at [244, 146] on div "for 1 Campaign" at bounding box center [255, 146] width 53 height 10
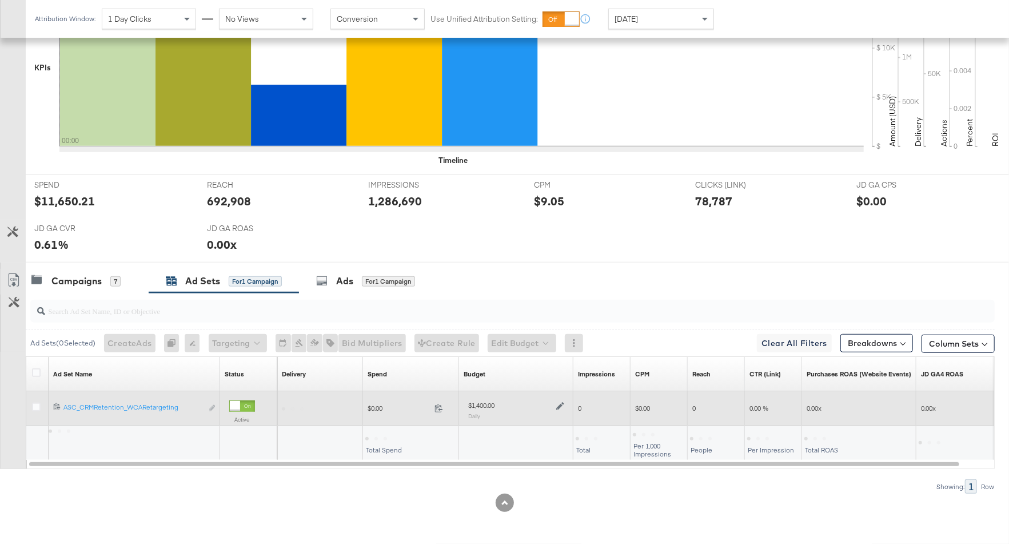
scroll to position [369, 0]
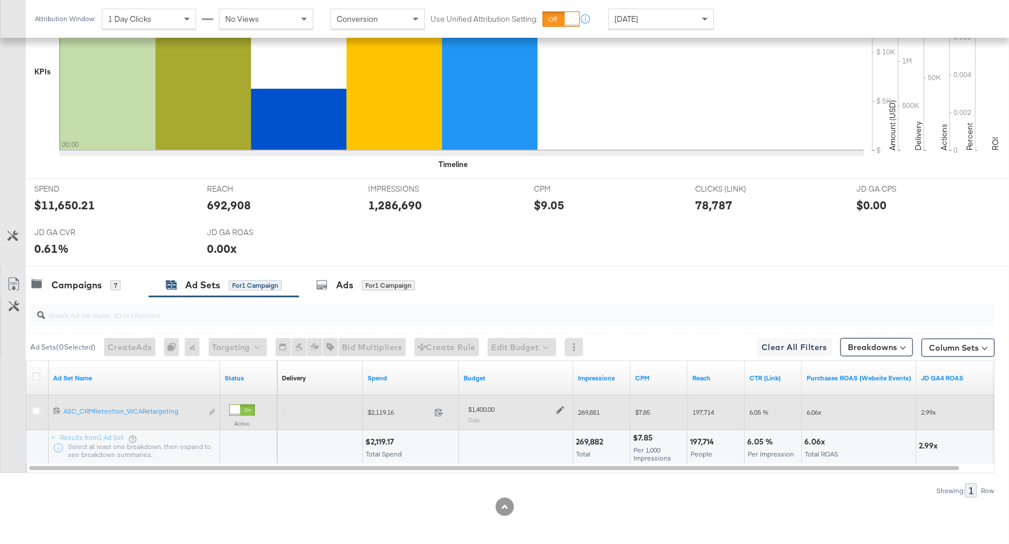
click at [561, 406] on icon at bounding box center [560, 410] width 8 height 8
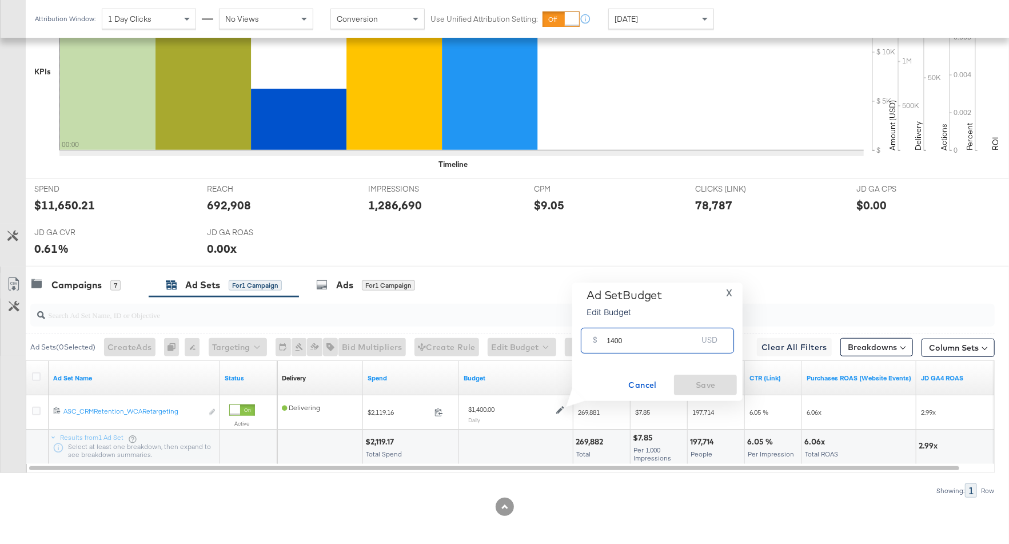
drag, startPoint x: 625, startPoint y: 342, endPoint x: 596, endPoint y: 342, distance: 29.2
click at [596, 342] on div "$ 1400 USD" at bounding box center [657, 341] width 153 height 26
type input "1200"
click at [717, 381] on span "Save" at bounding box center [706, 385] width 54 height 14
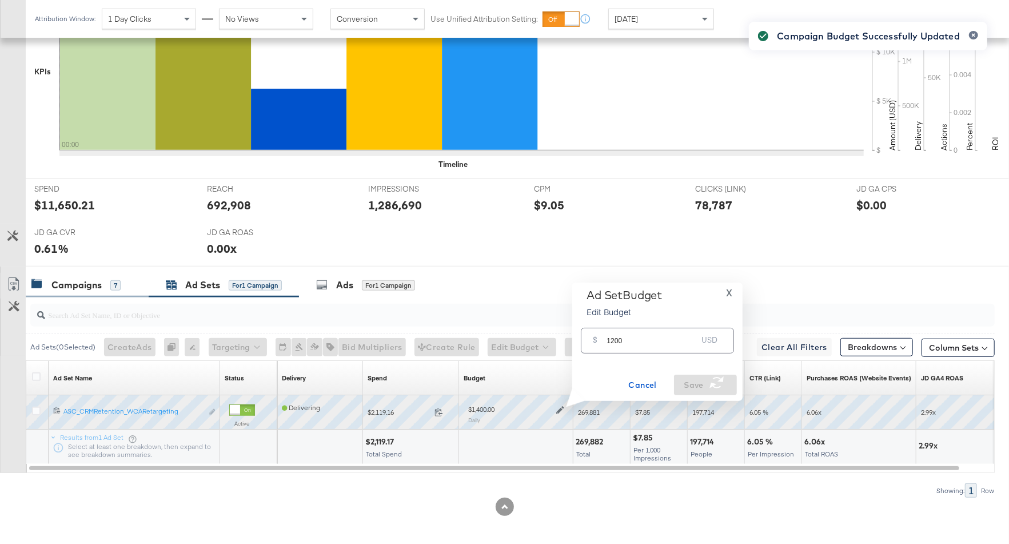
click at [87, 279] on div "Campaigns" at bounding box center [76, 284] width 50 height 13
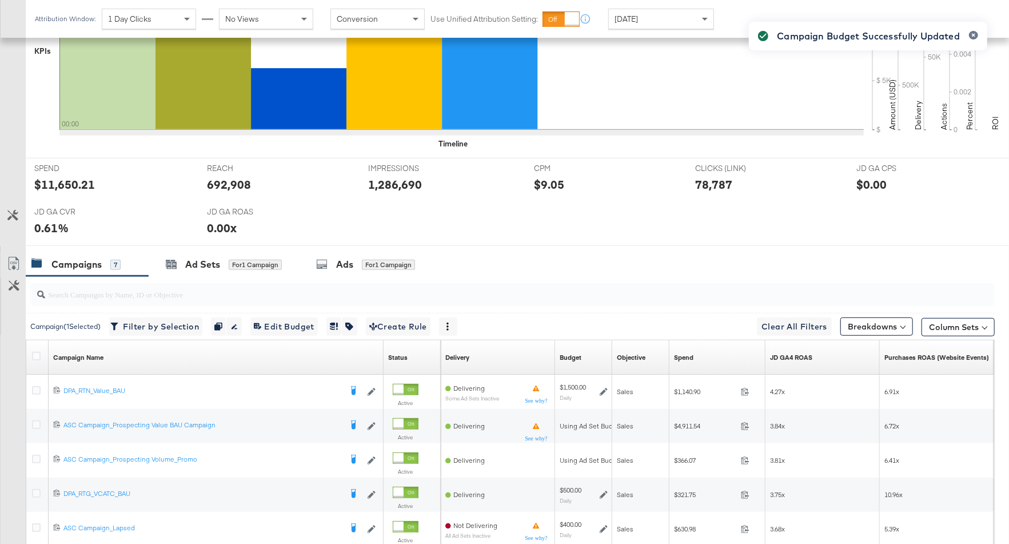
scroll to position [502, 0]
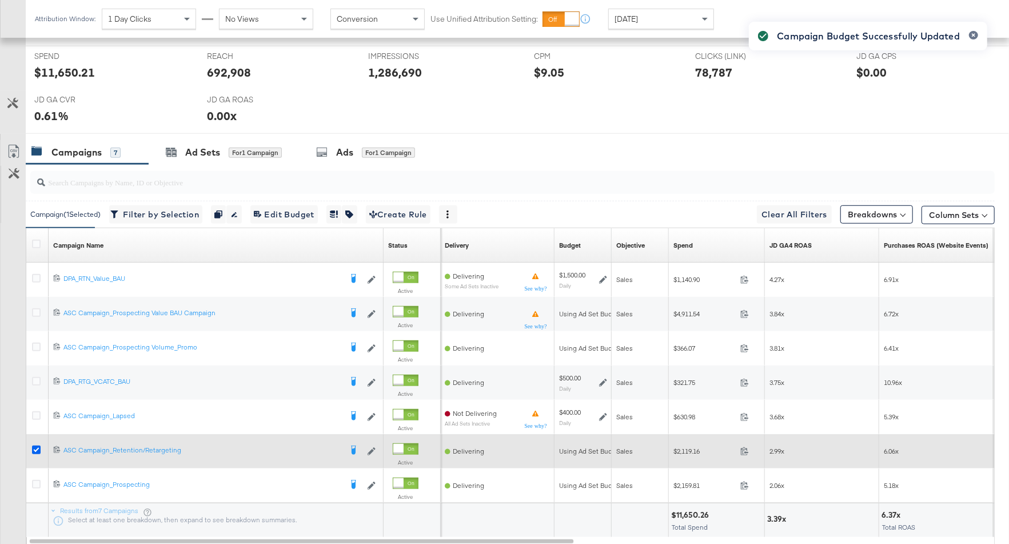
click at [34, 445] on icon at bounding box center [36, 449] width 9 height 9
click at [0, 0] on input "checkbox" at bounding box center [0, 0] width 0 height 0
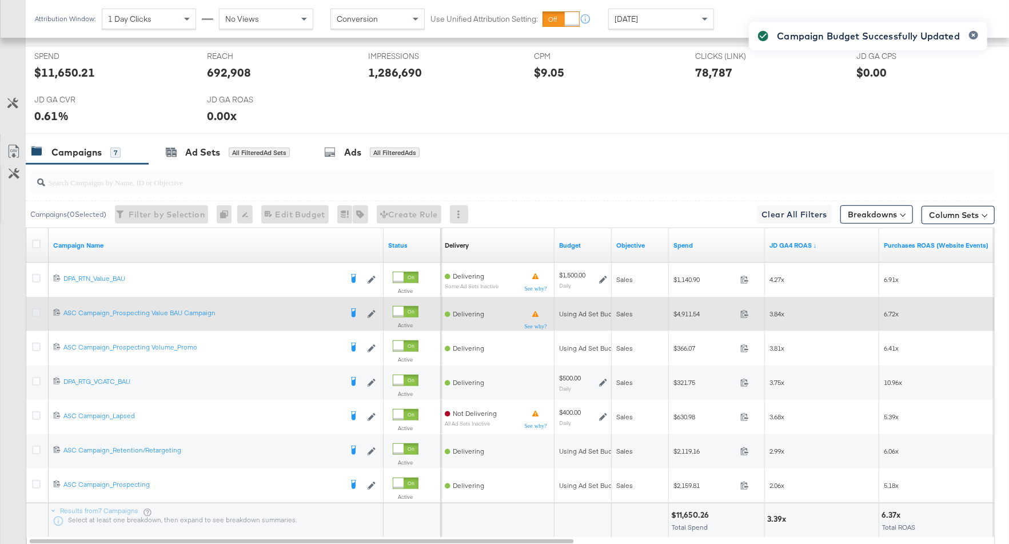
click at [37, 308] on icon at bounding box center [36, 312] width 9 height 9
click at [0, 0] on input "checkbox" at bounding box center [0, 0] width 0 height 0
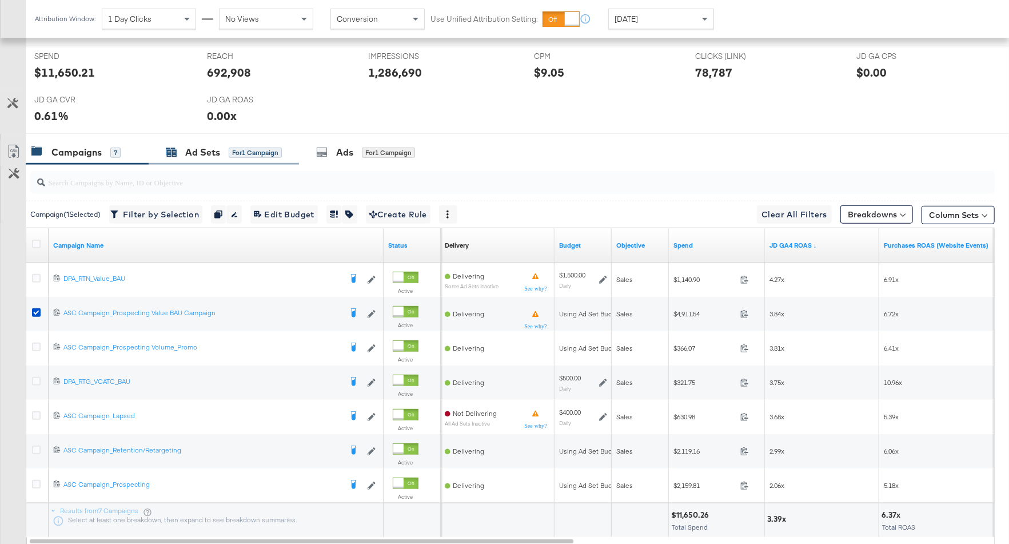
click at [240, 151] on div "for 1 Campaign" at bounding box center [255, 152] width 53 height 10
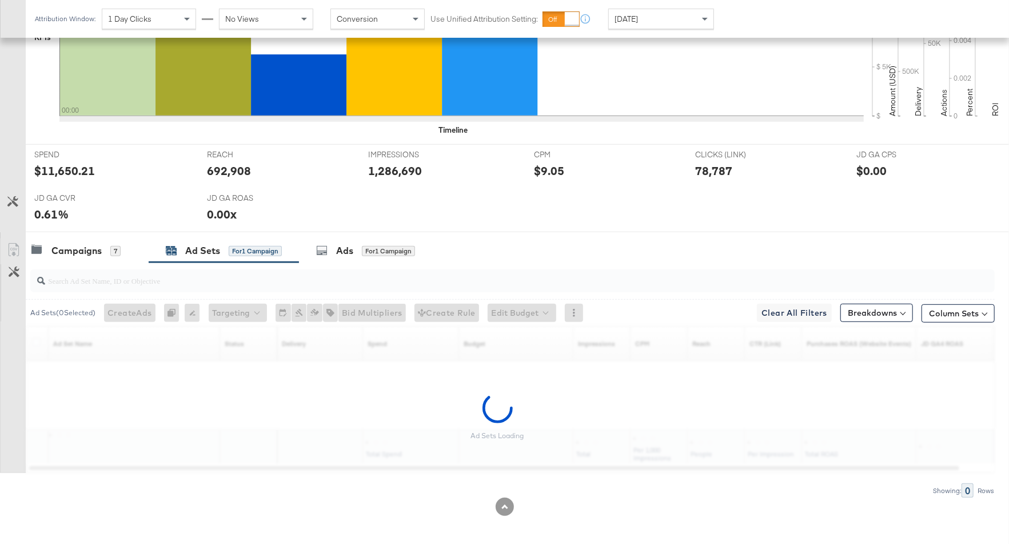
scroll to position [369, 0]
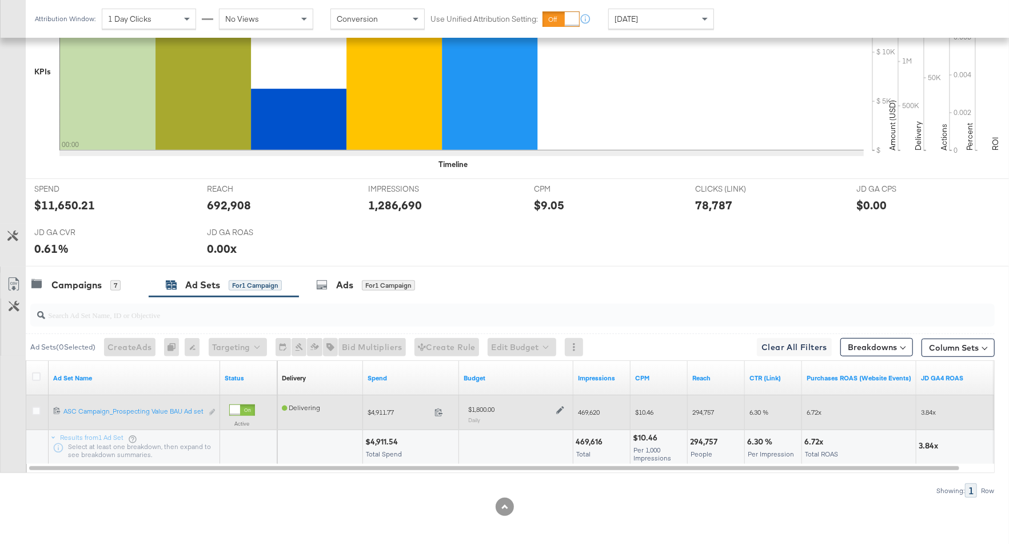
click at [560, 406] on icon at bounding box center [560, 410] width 8 height 8
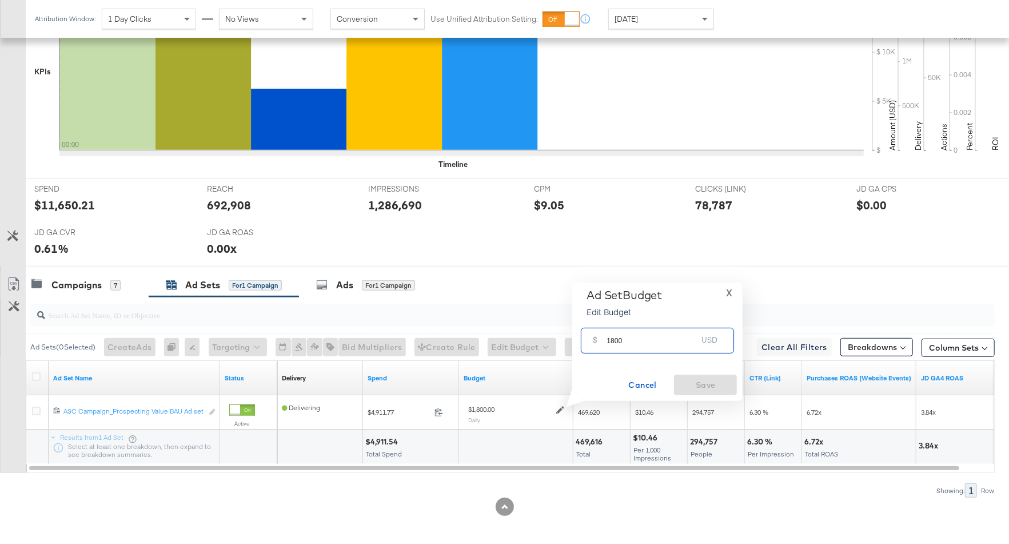
drag, startPoint x: 630, startPoint y: 338, endPoint x: 585, endPoint y: 338, distance: 45.2
click at [584, 338] on div "$ 1800 USD" at bounding box center [657, 341] width 153 height 26
type input "1600"
click at [715, 384] on span "Save" at bounding box center [706, 385] width 54 height 14
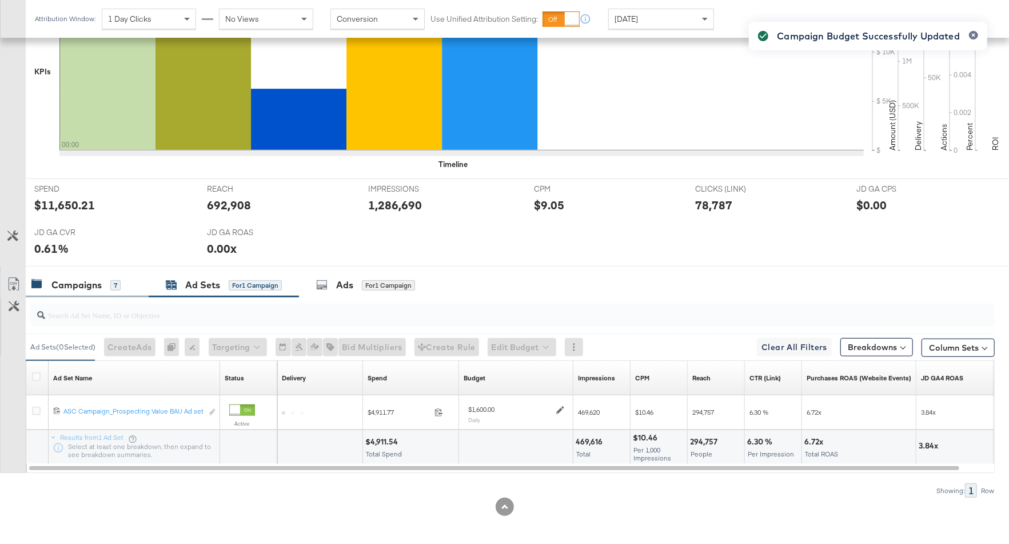
click at [81, 286] on div "Campaigns" at bounding box center [76, 284] width 50 height 13
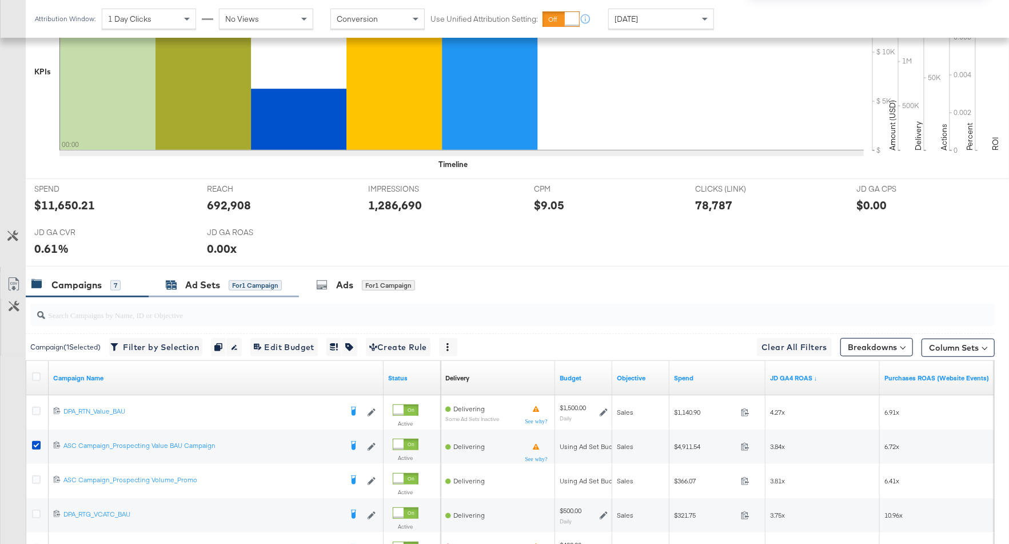
click at [221, 282] on div "Ad Sets for 1 Campaign" at bounding box center [224, 284] width 116 height 13
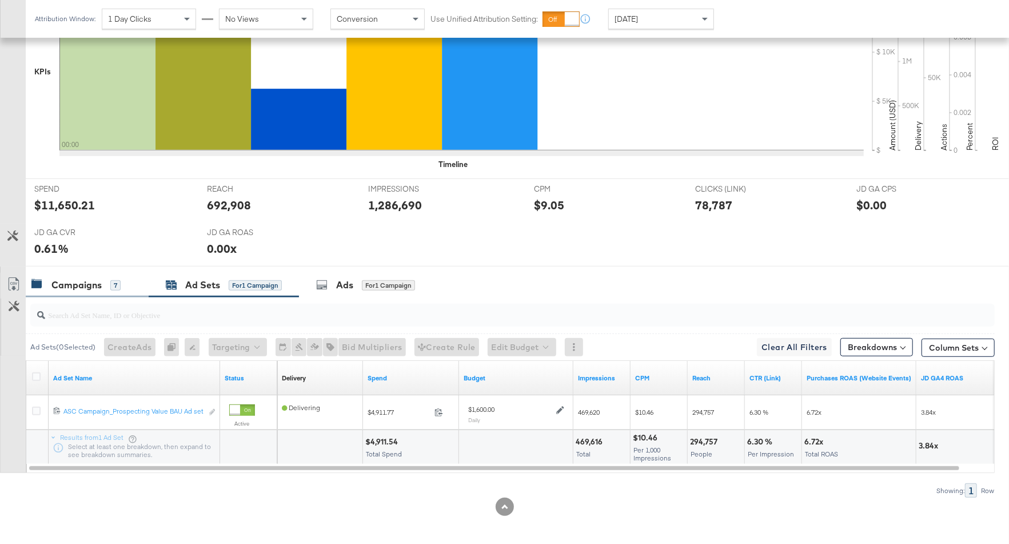
click at [111, 285] on div "7" at bounding box center [115, 285] width 10 height 10
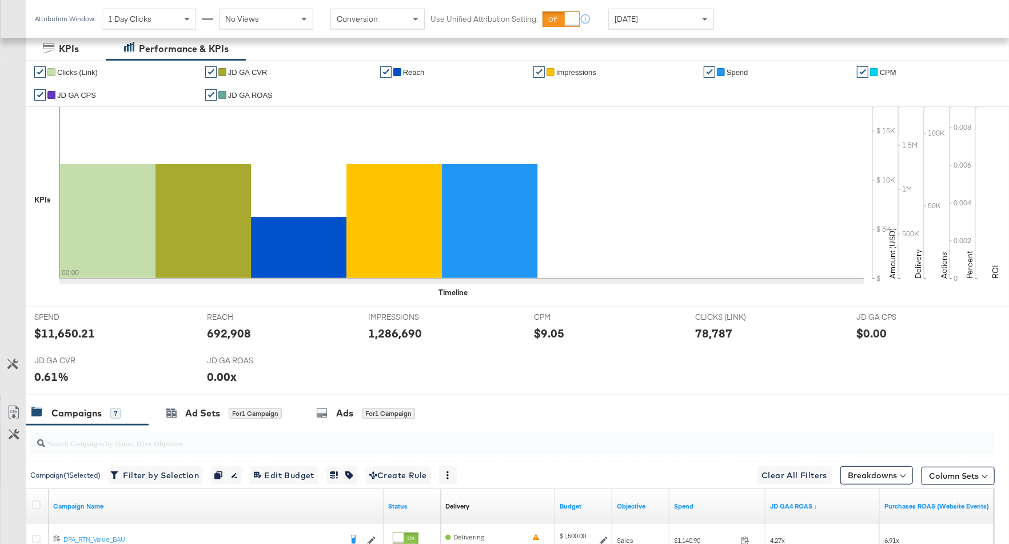
scroll to position [575, 0]
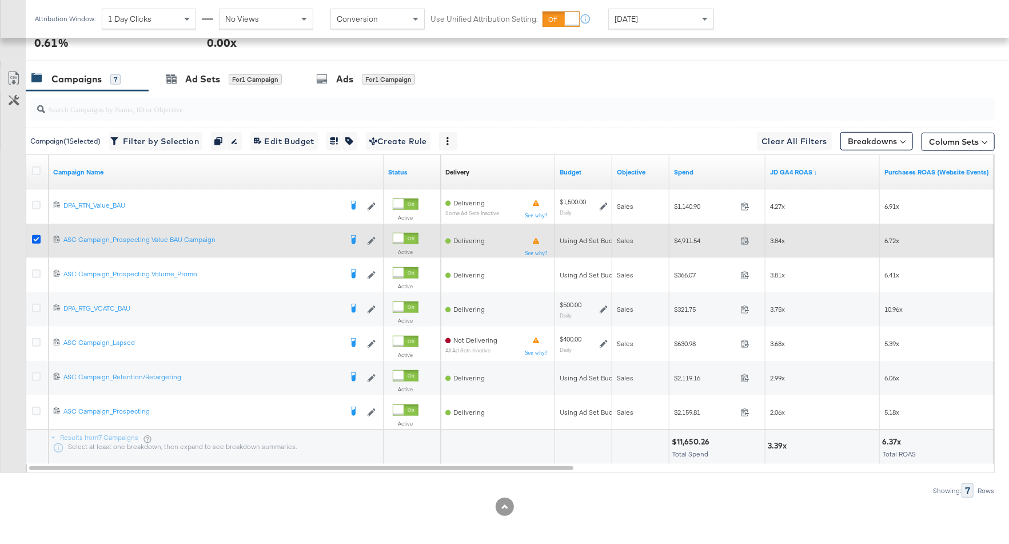
click at [35, 235] on icon at bounding box center [36, 239] width 9 height 9
click at [0, 0] on input "checkbox" at bounding box center [0, 0] width 0 height 0
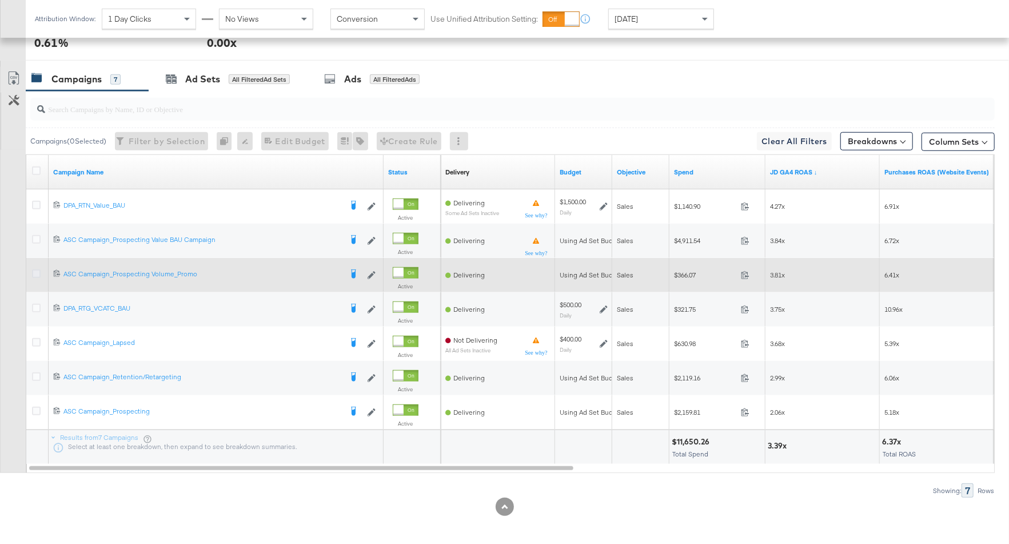
click at [36, 271] on icon at bounding box center [36, 273] width 9 height 9
click at [0, 0] on input "checkbox" at bounding box center [0, 0] width 0 height 0
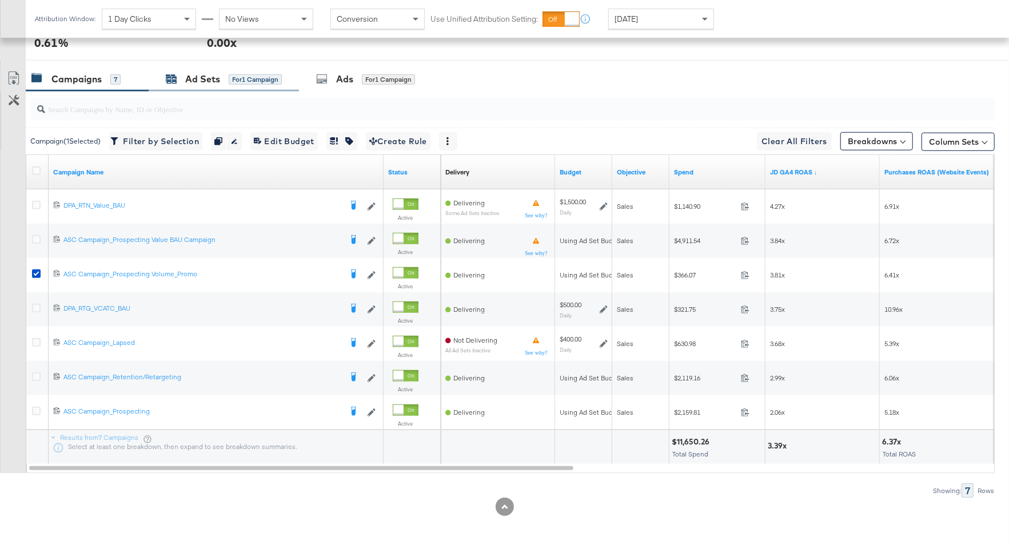
click at [222, 74] on div "Ad Sets for 1 Campaign" at bounding box center [224, 79] width 116 height 13
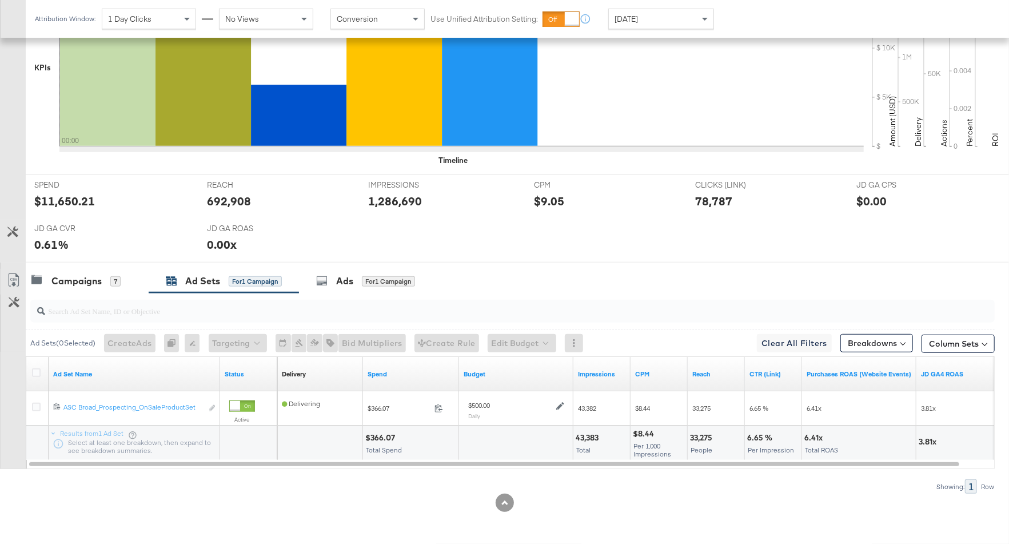
scroll to position [369, 0]
